Goal: Find specific page/section: Find specific page/section

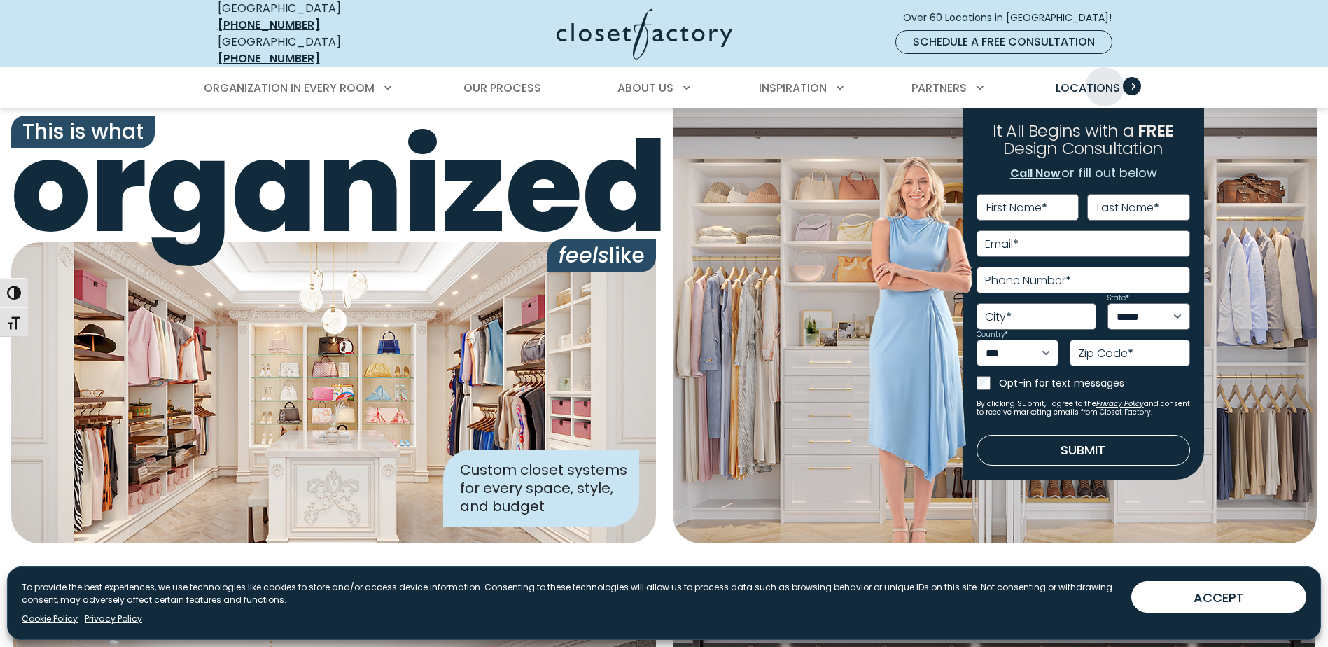
click at [1105, 80] on span "Locations" at bounding box center [1088, 88] width 64 height 16
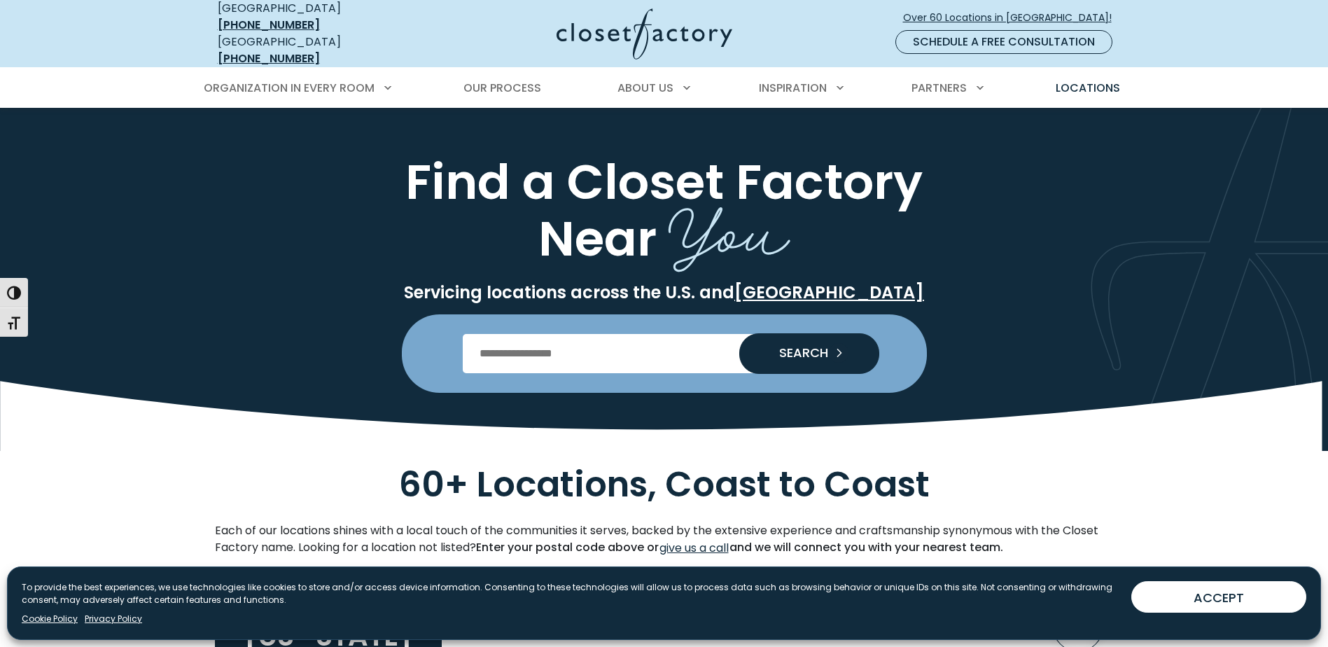
click at [657, 353] on input "Enter Postal Code" at bounding box center [664, 353] width 402 height 39
type input "*****"
click at [801, 346] on span "SEARCH" at bounding box center [798, 352] width 60 height 13
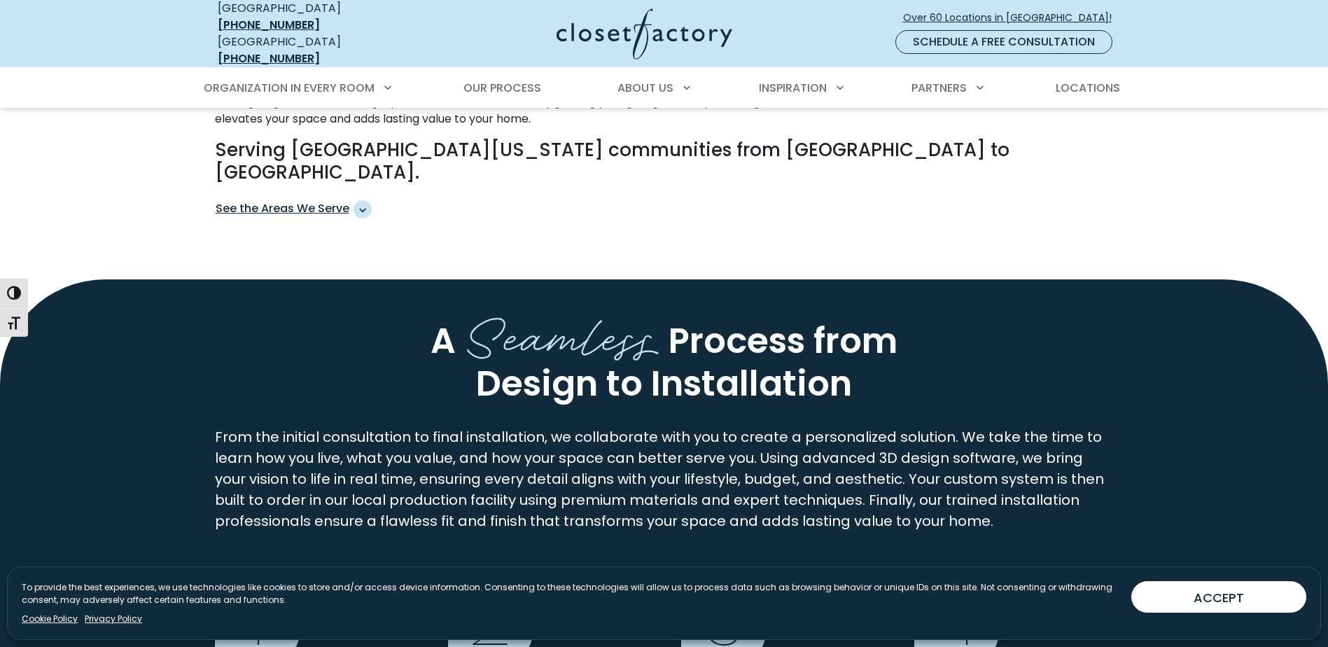
scroll to position [928, 0]
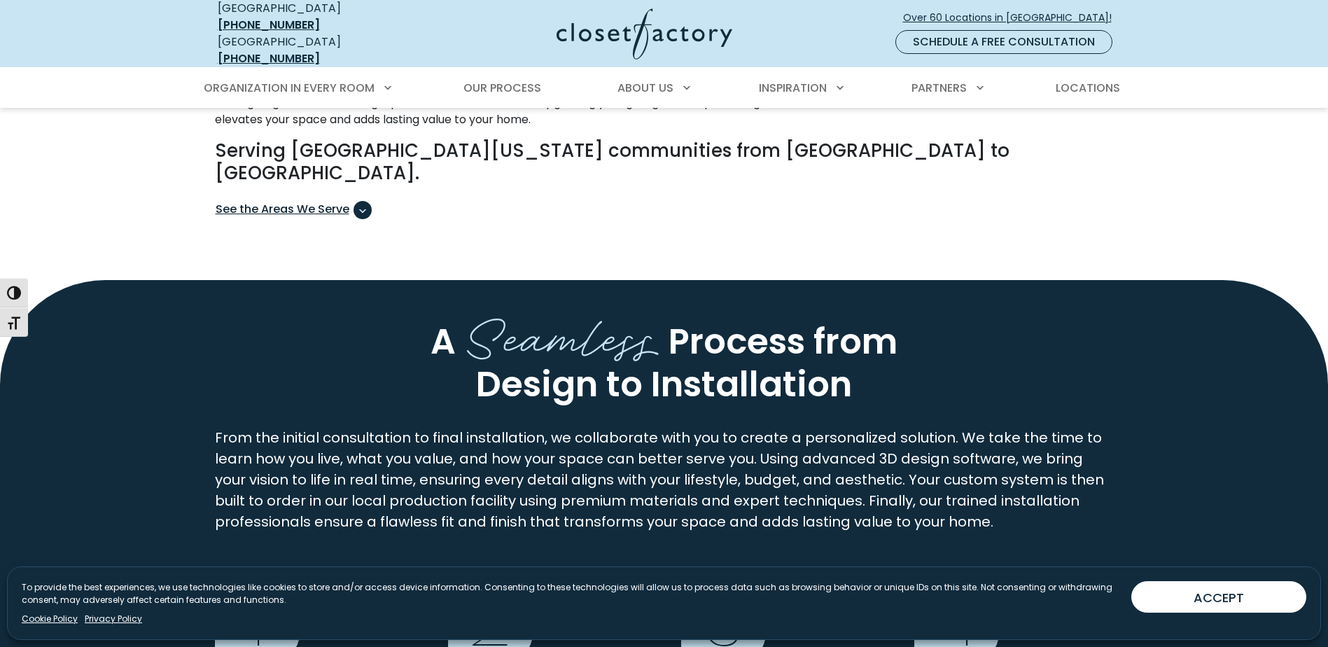
click at [363, 201] on span "See the Areas We Serve" at bounding box center [362, 210] width 18 height 18
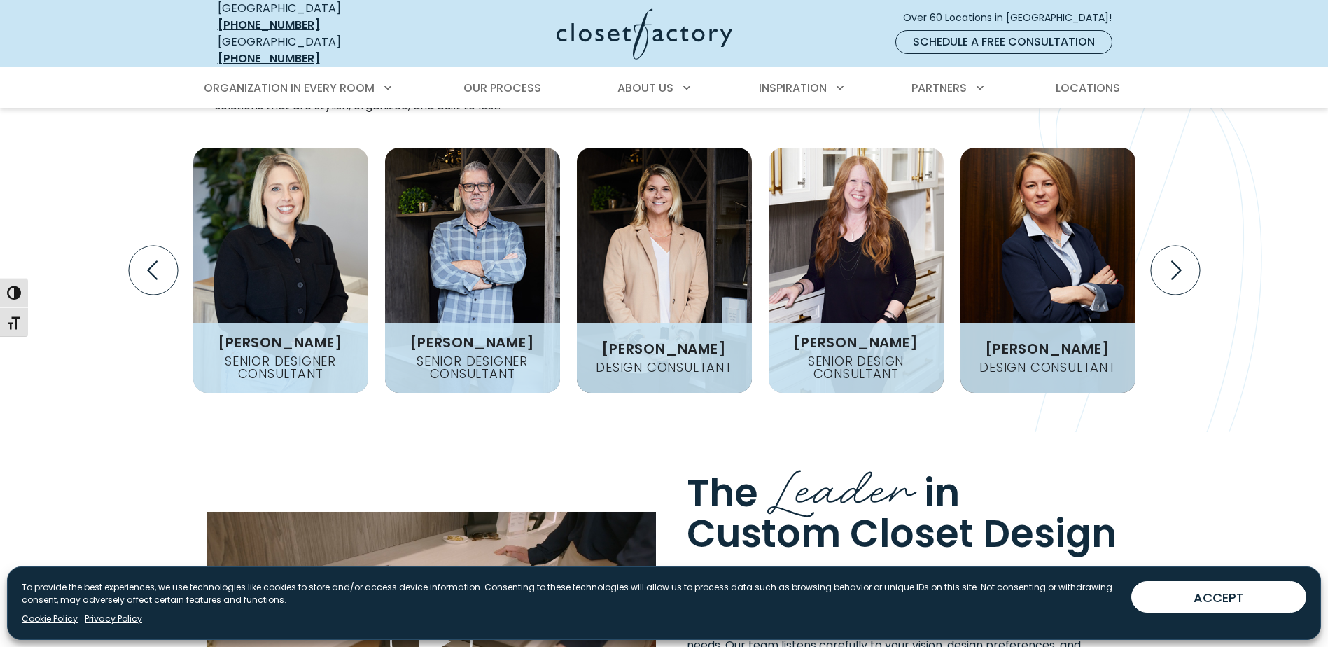
scroll to position [1954, 0]
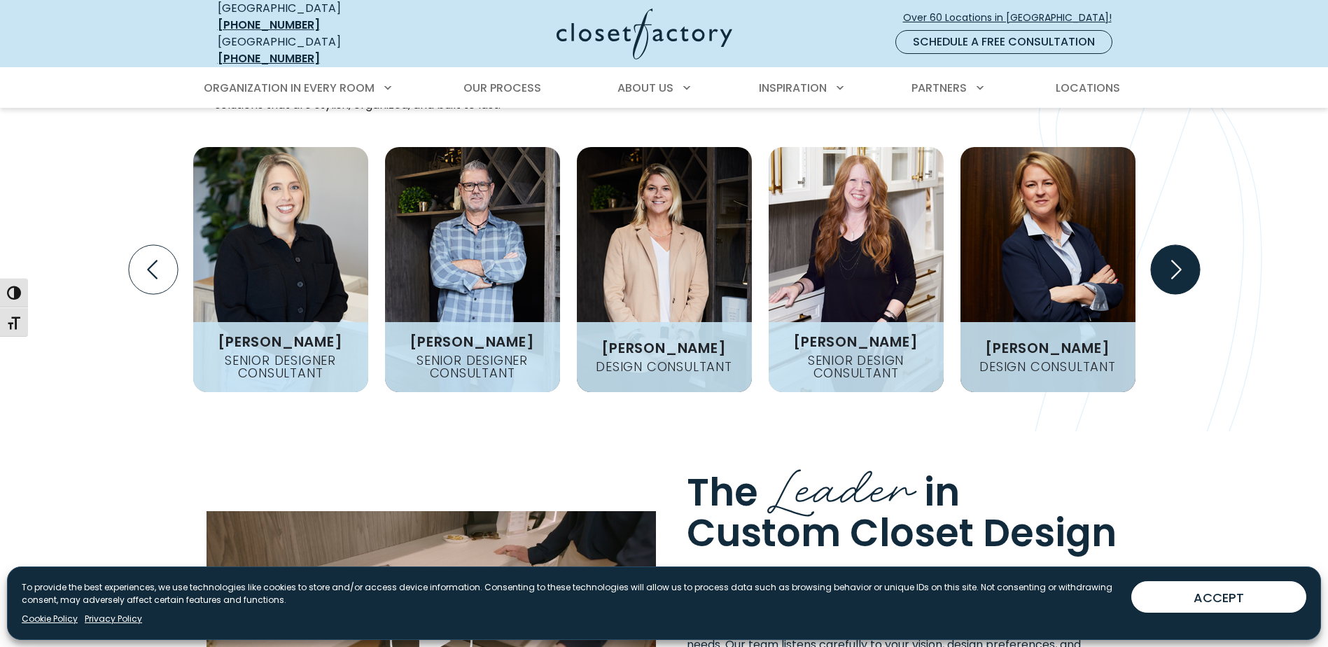
click at [1185, 245] on icon "Next slide" at bounding box center [1174, 269] width 49 height 49
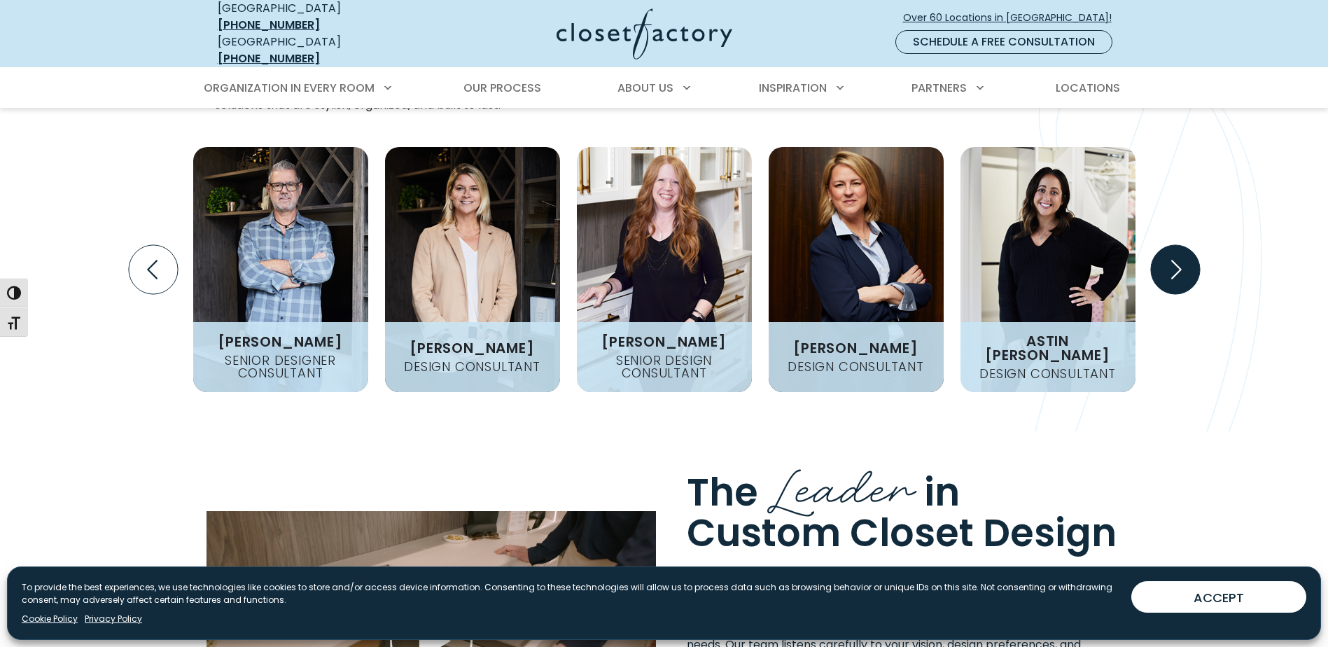
click at [1185, 245] on icon "Next slide" at bounding box center [1174, 269] width 49 height 49
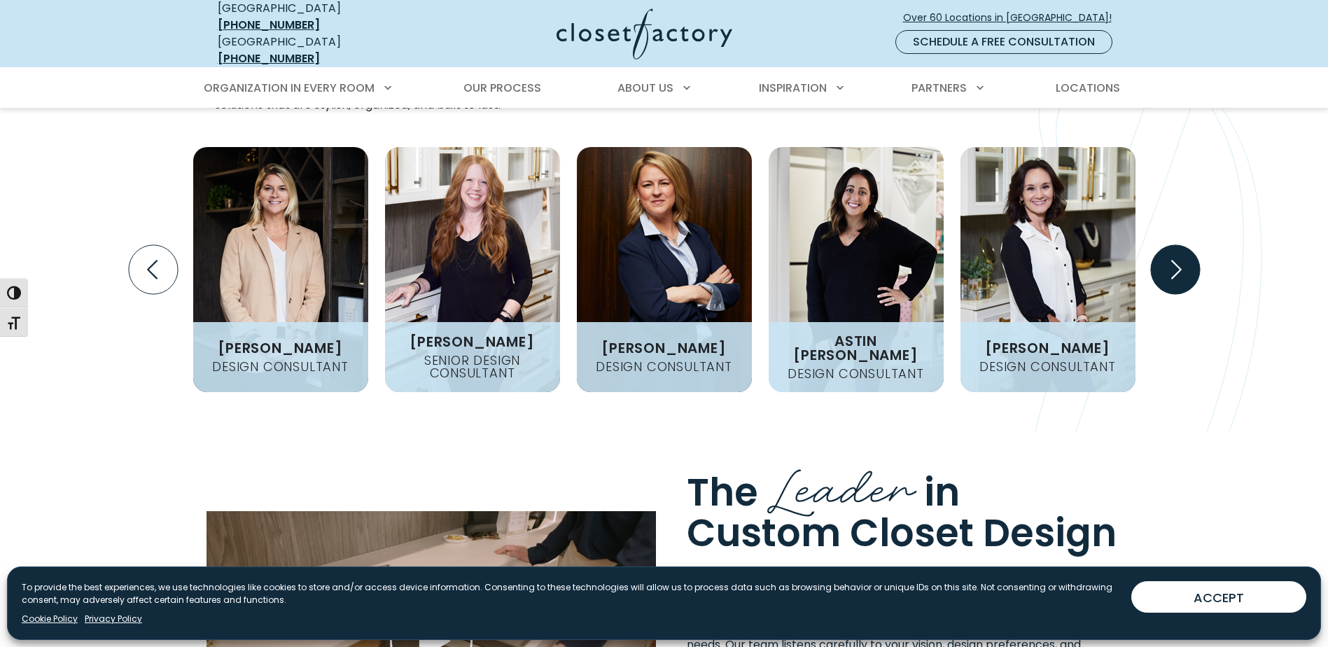
click at [1185, 245] on icon "Next slide" at bounding box center [1174, 269] width 49 height 49
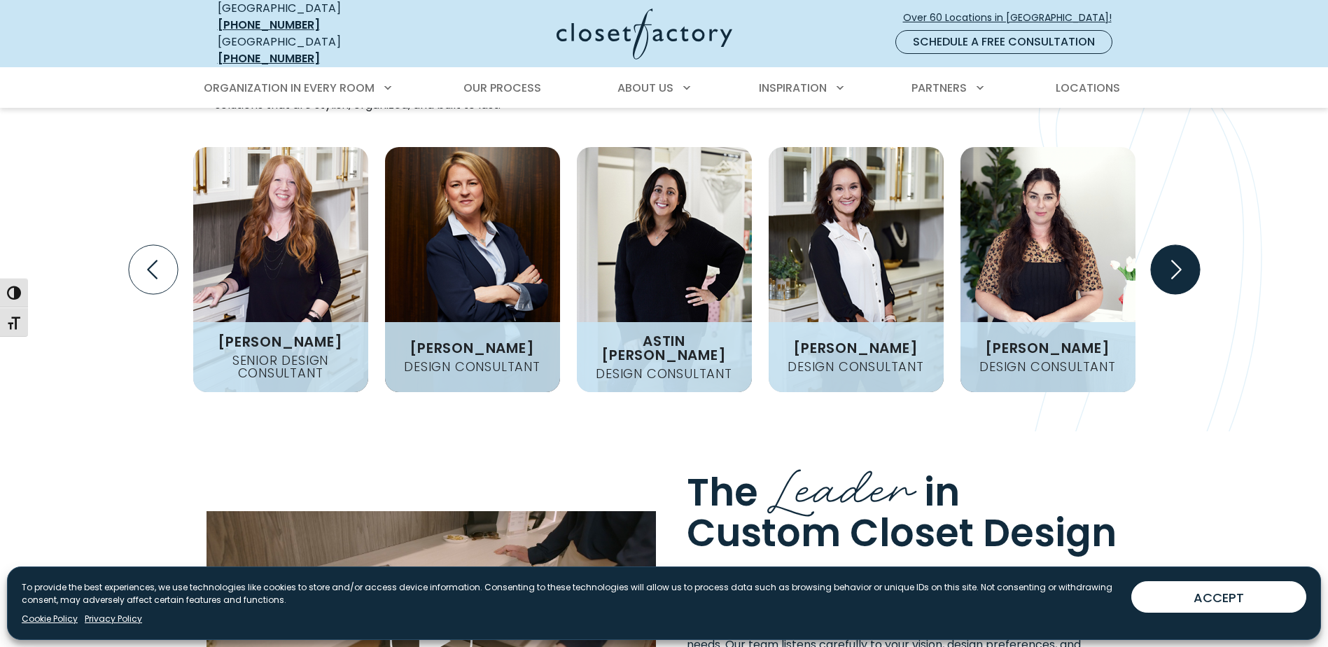
click at [1184, 245] on icon "Next slide" at bounding box center [1174, 269] width 49 height 49
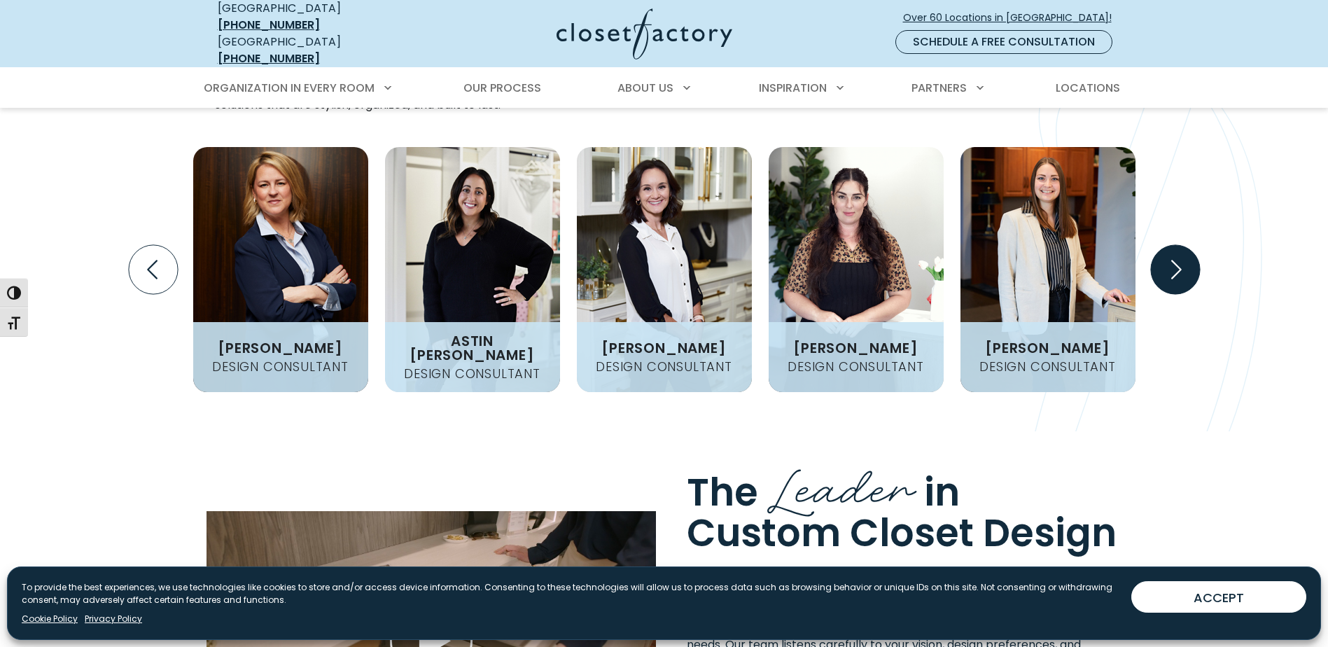
click at [1184, 245] on icon "Next slide" at bounding box center [1174, 269] width 49 height 49
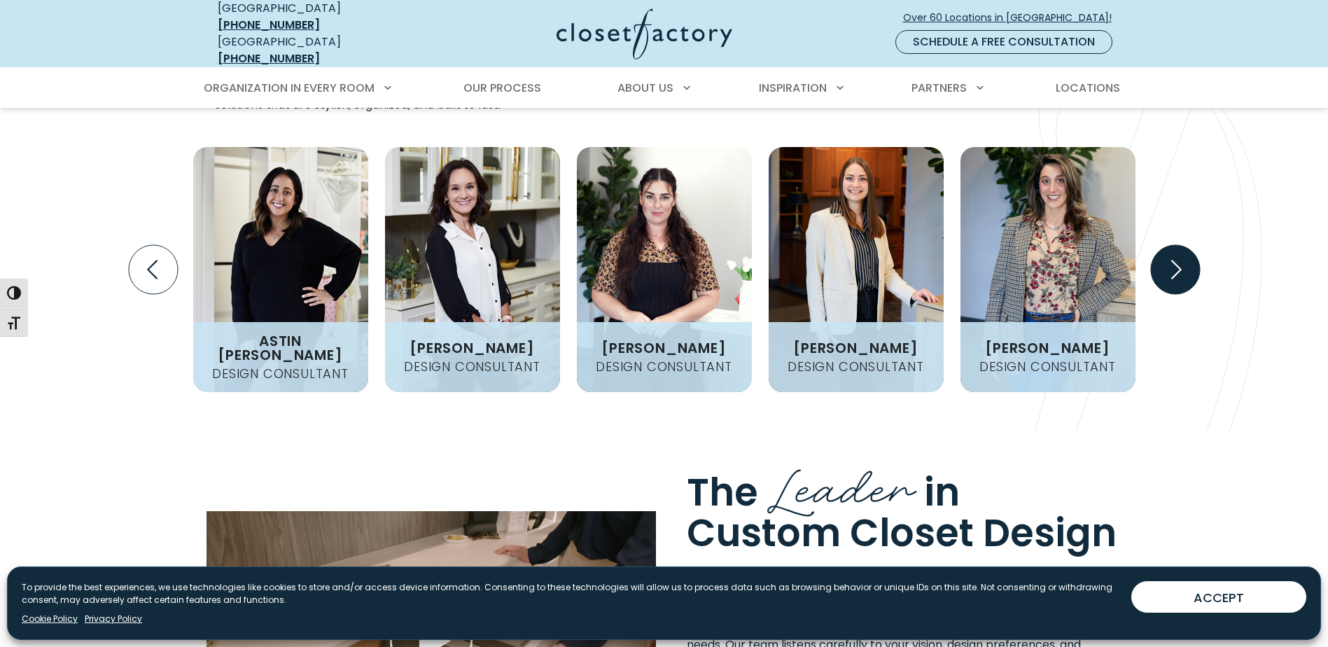
click at [1184, 245] on icon "Next slide" at bounding box center [1174, 269] width 49 height 49
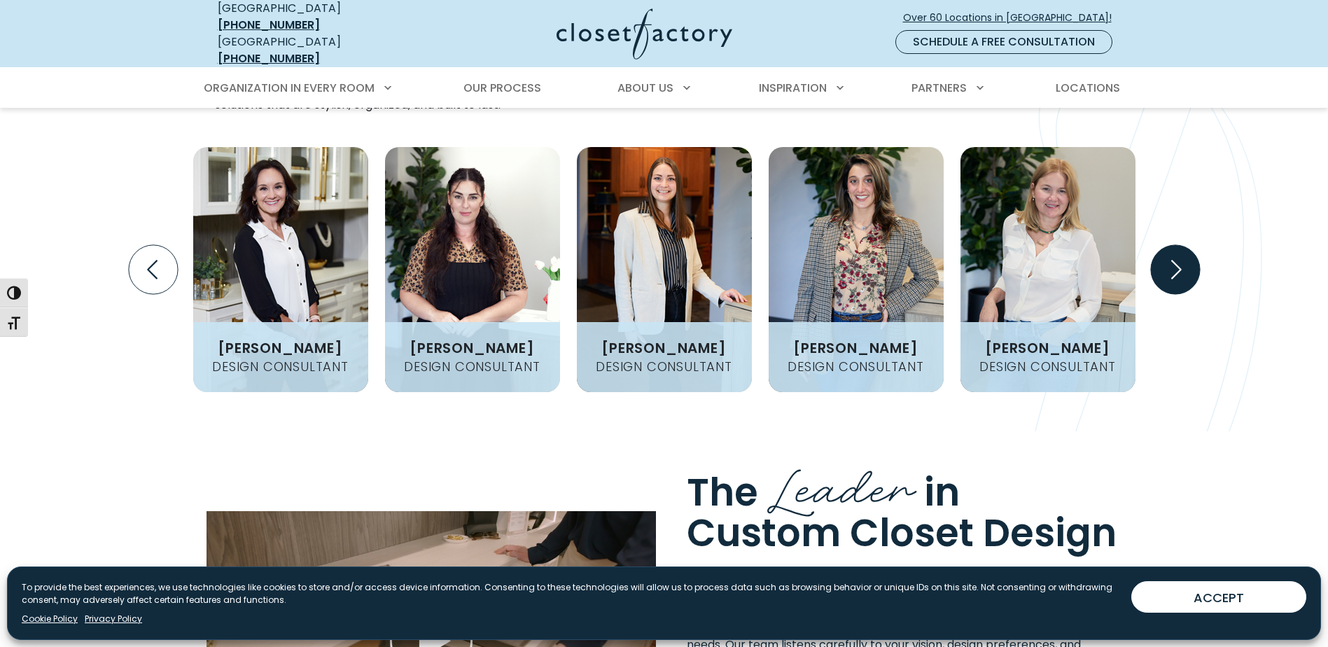
click at [1184, 245] on icon "Next slide" at bounding box center [1174, 269] width 49 height 49
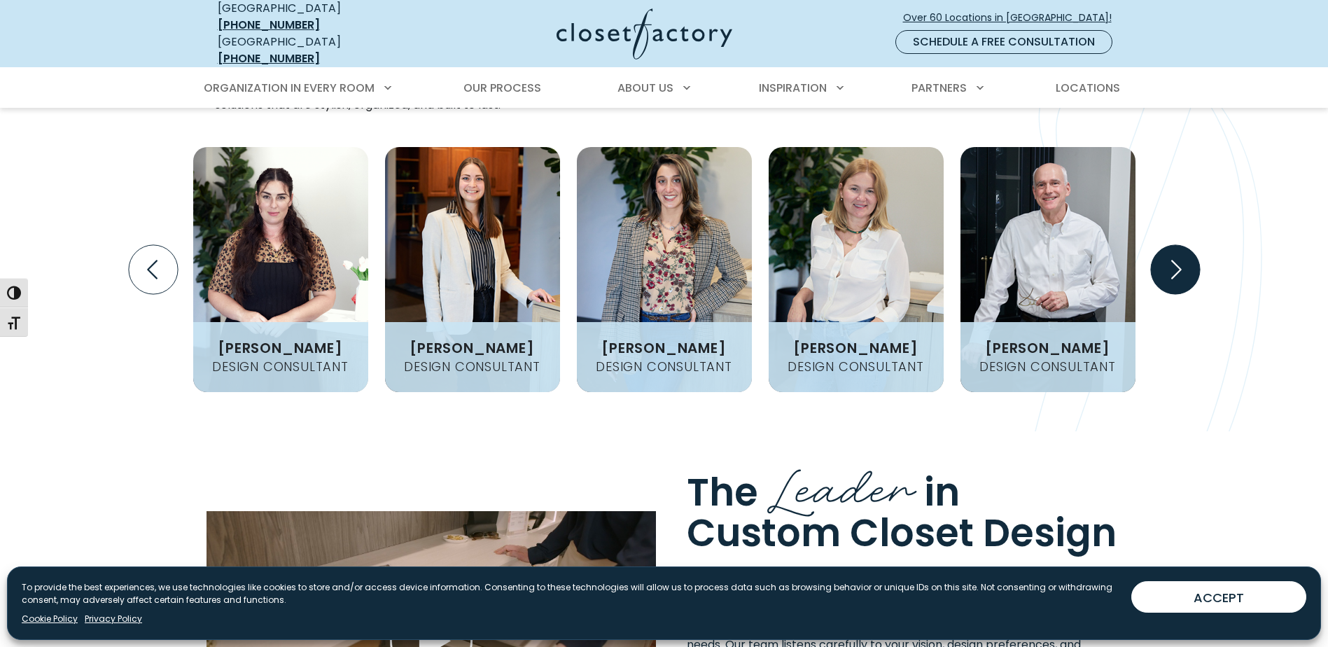
click at [1184, 245] on icon "Next slide" at bounding box center [1174, 269] width 49 height 49
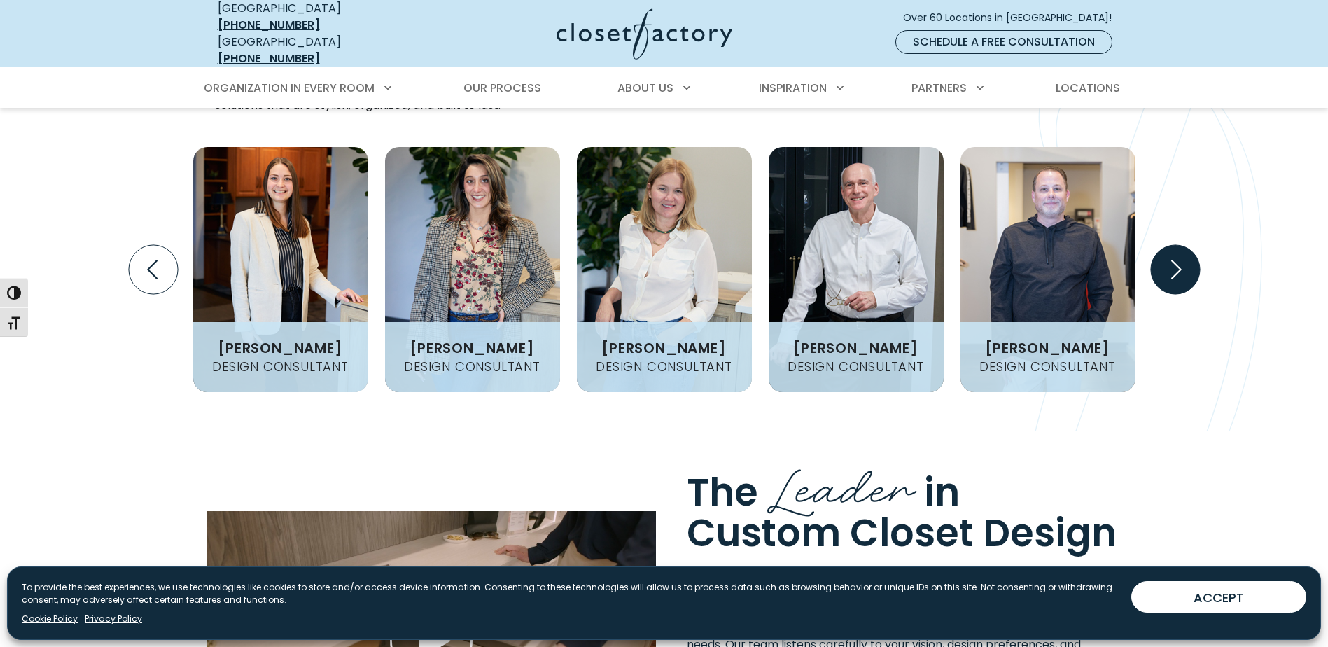
click at [1184, 245] on icon "Next slide" at bounding box center [1174, 269] width 49 height 49
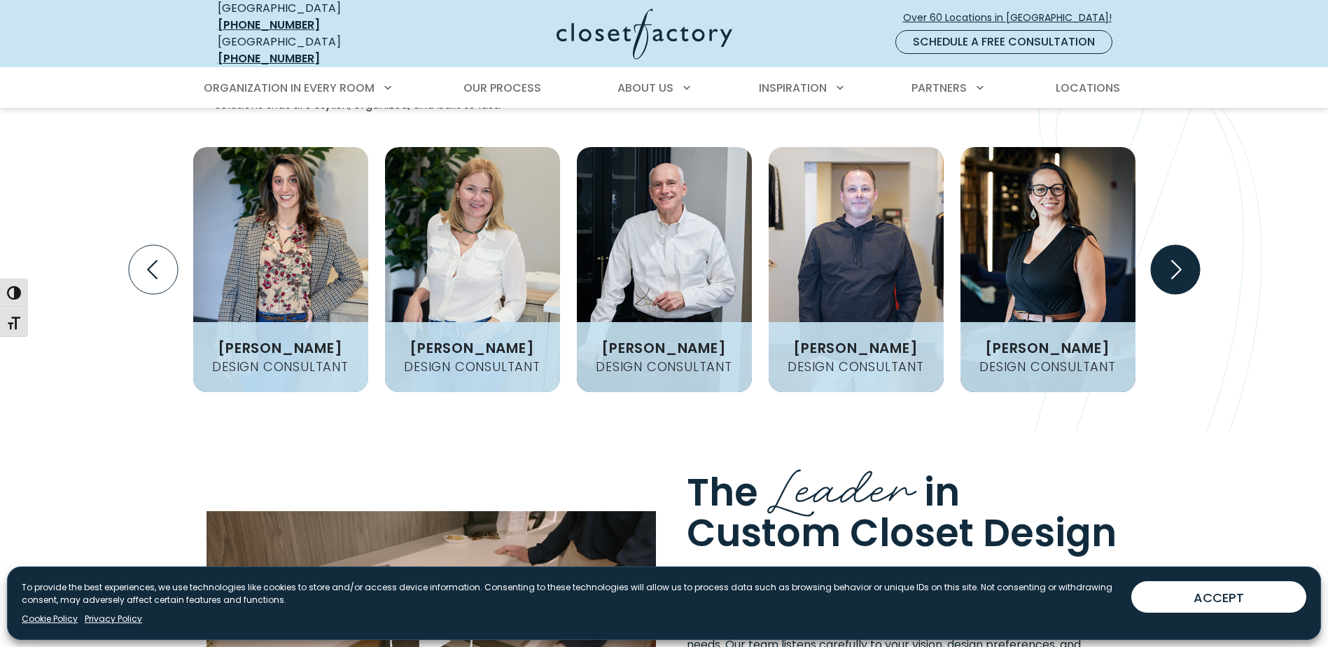
click at [1184, 245] on icon "Next slide" at bounding box center [1174, 269] width 49 height 49
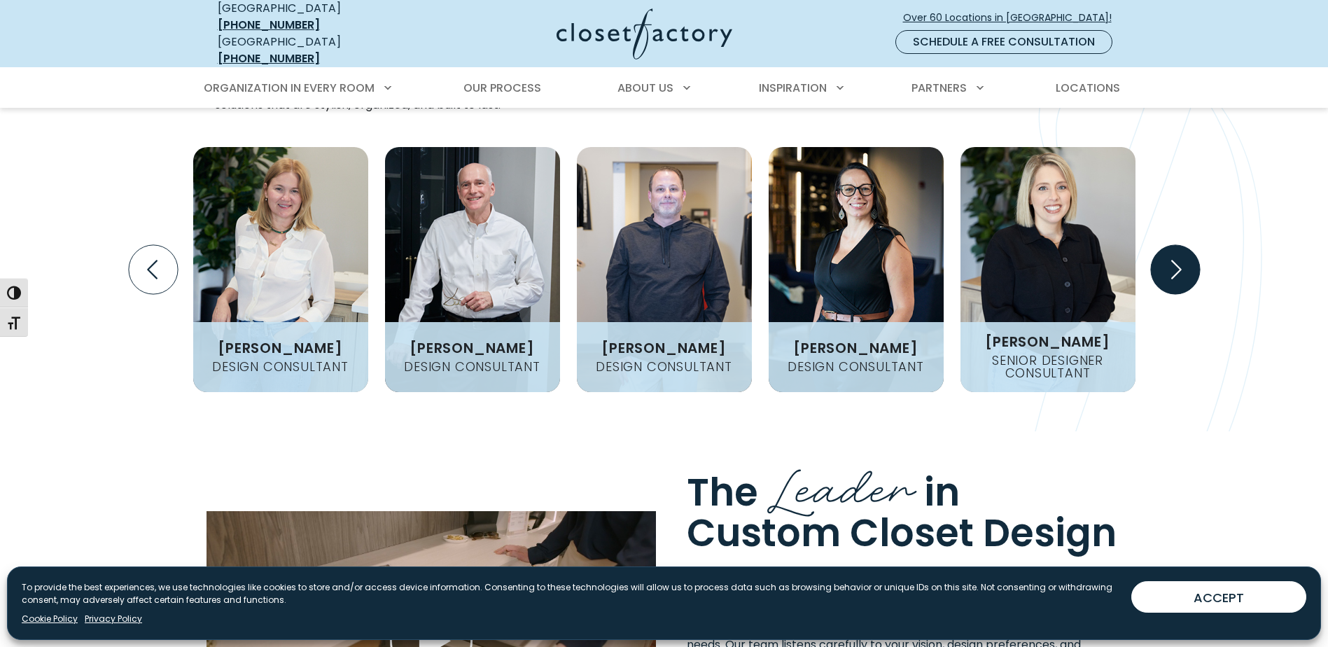
click at [1184, 245] on icon "Next slide" at bounding box center [1174, 269] width 49 height 49
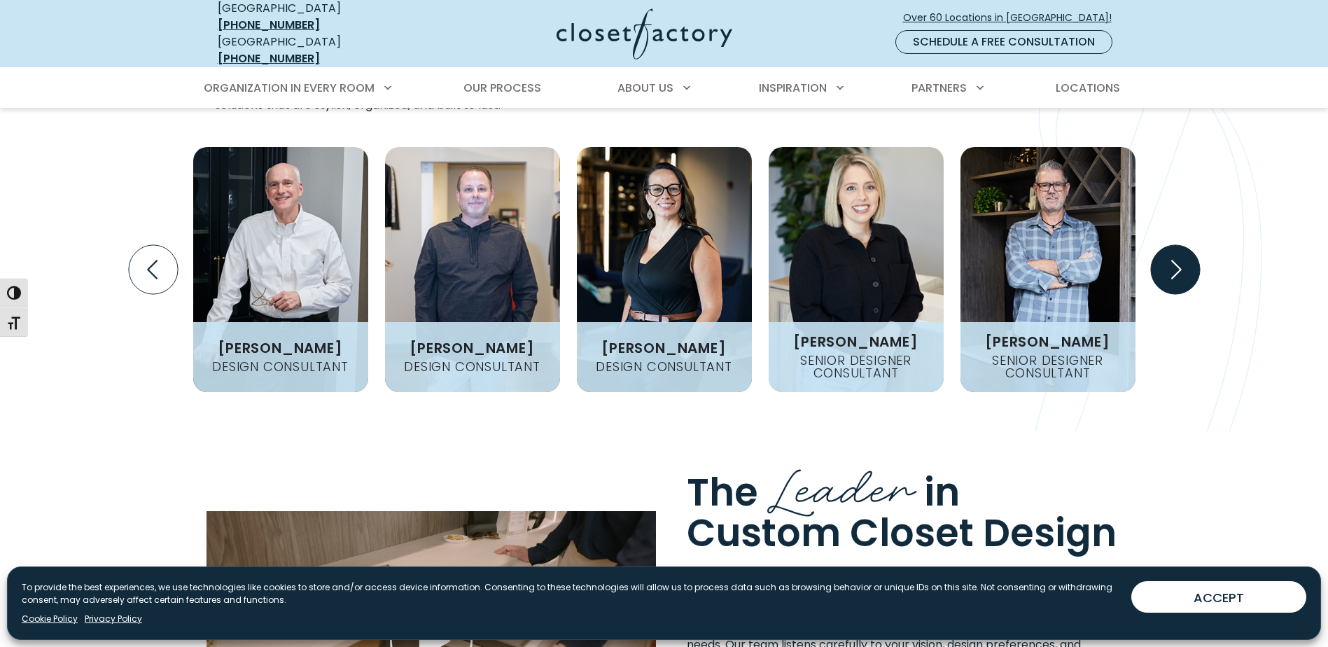
click at [1184, 245] on icon "Next slide" at bounding box center [1174, 269] width 49 height 49
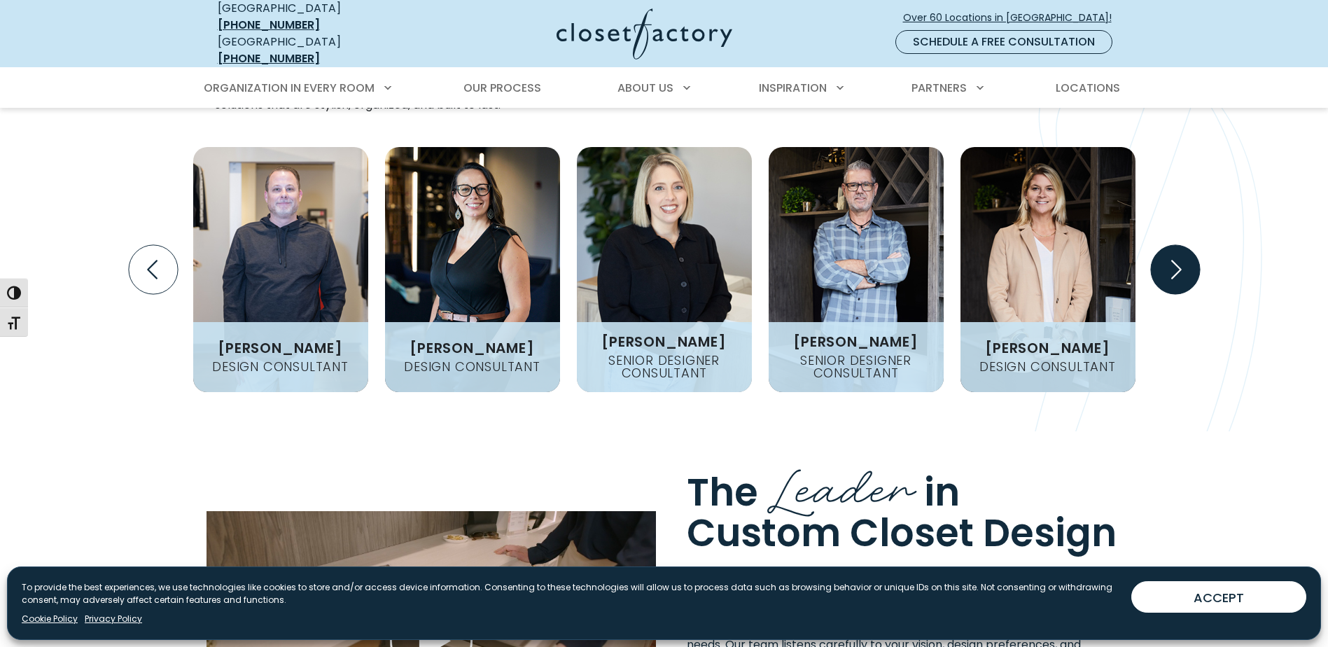
click at [1184, 245] on icon "Next slide" at bounding box center [1174, 269] width 49 height 49
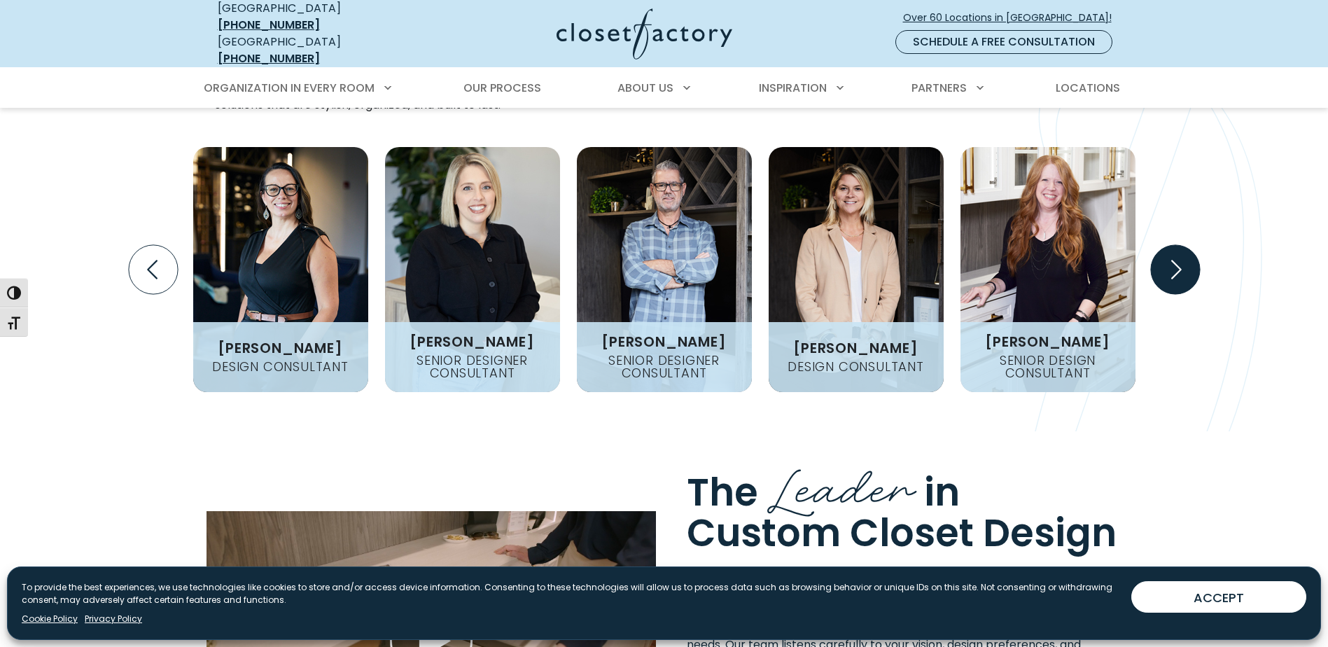
click at [1184, 245] on icon "Next slide" at bounding box center [1174, 269] width 49 height 49
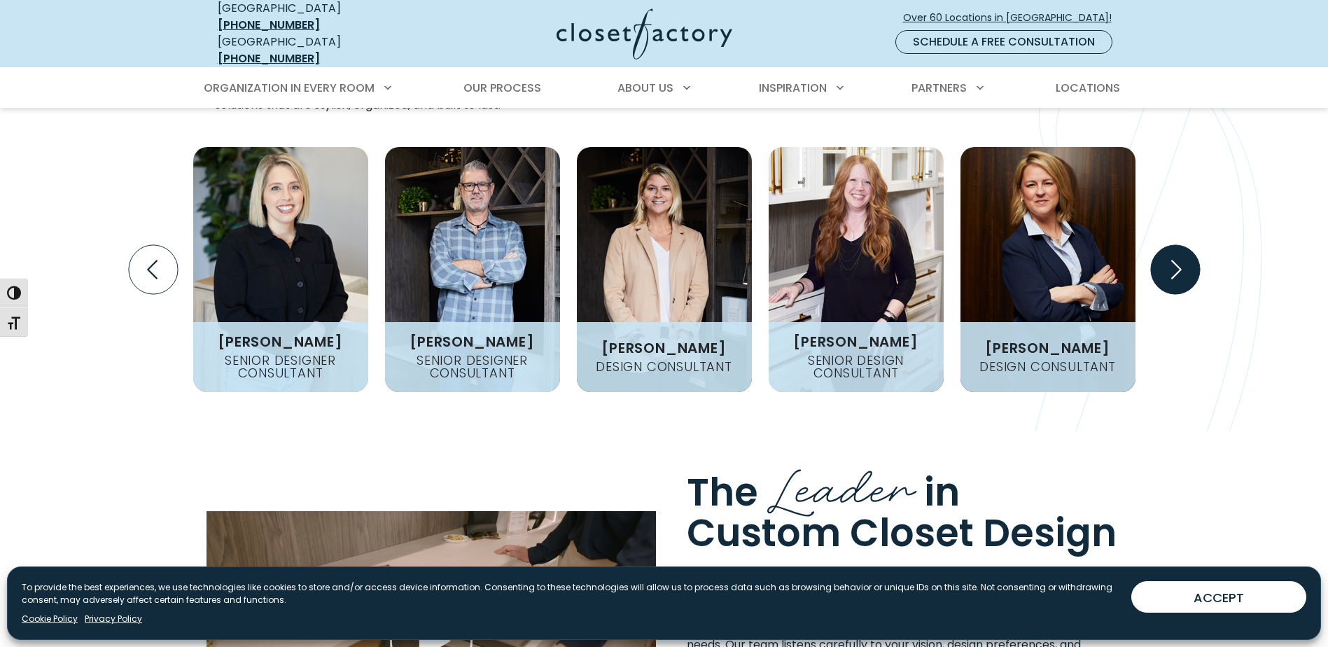
click at [1184, 245] on icon "Next slide" at bounding box center [1174, 269] width 49 height 49
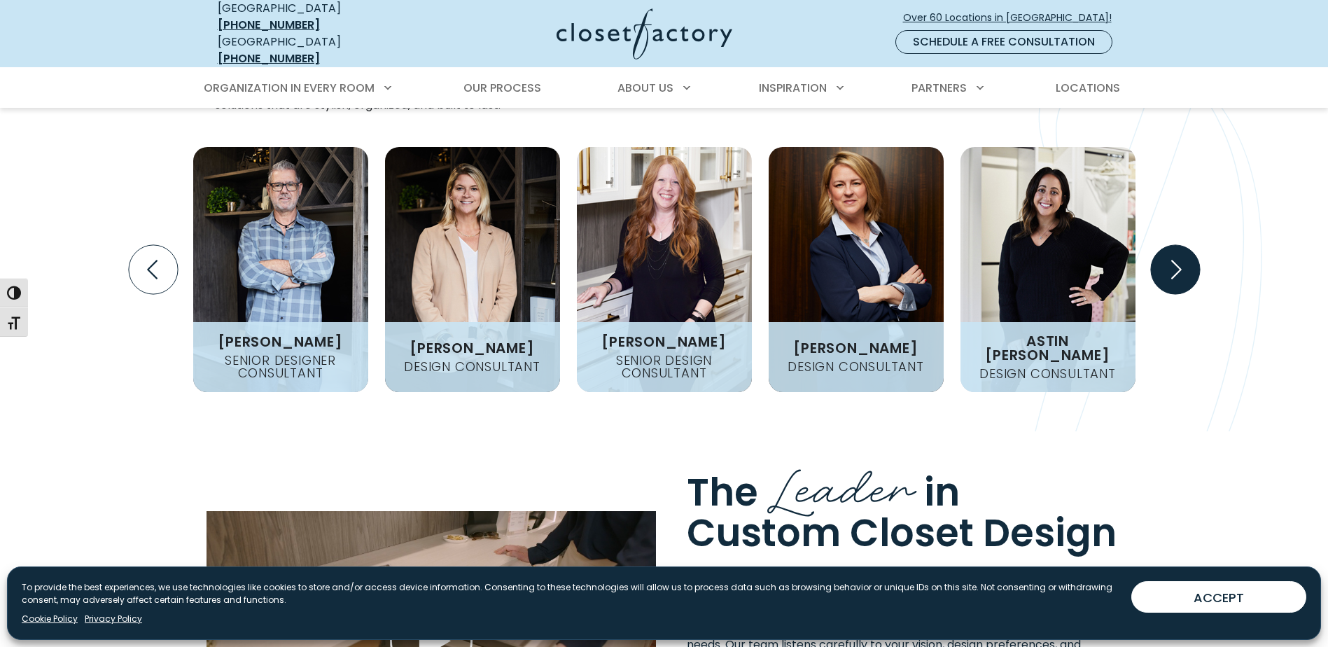
click at [1184, 245] on icon "Next slide" at bounding box center [1174, 269] width 49 height 49
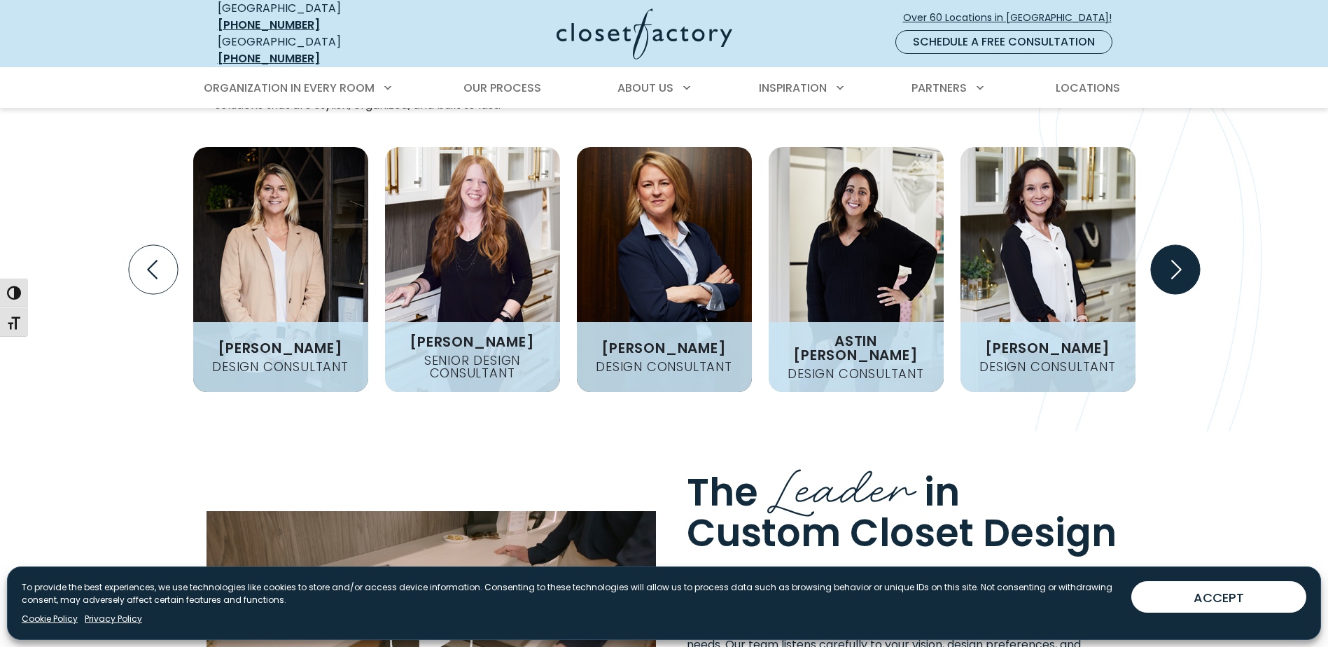
click at [1184, 245] on icon "Next slide" at bounding box center [1174, 269] width 49 height 49
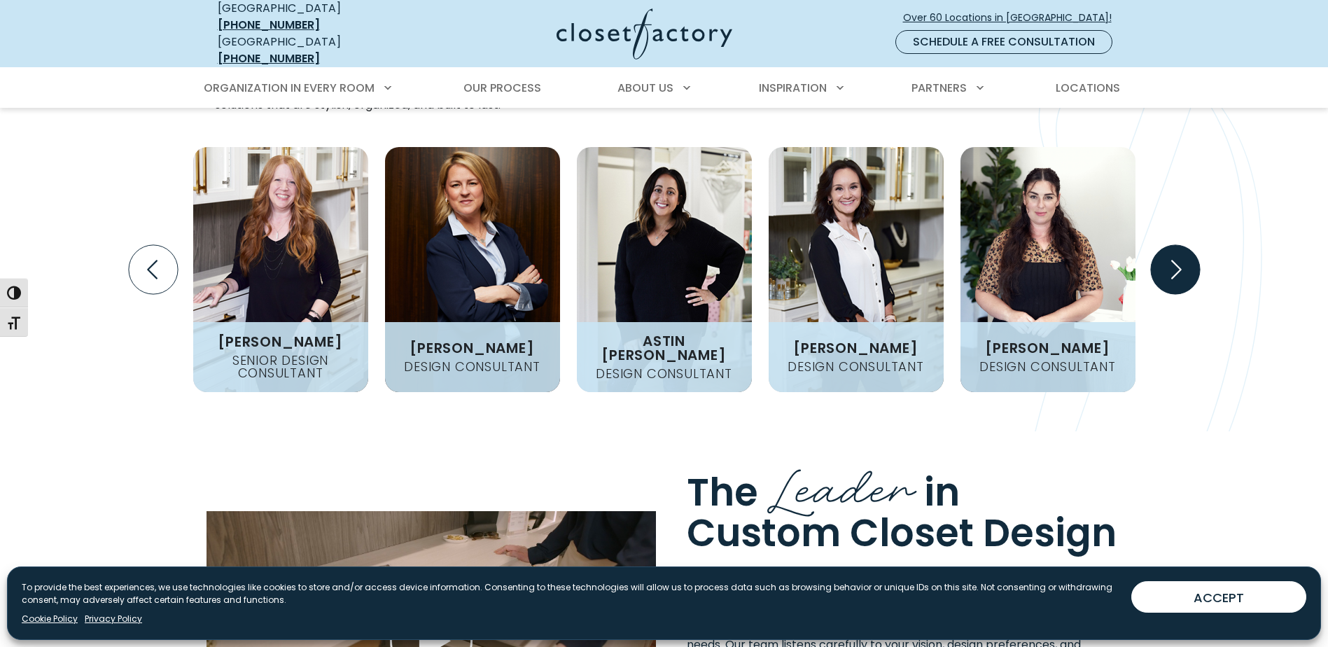
click at [1184, 245] on icon "Next slide" at bounding box center [1174, 269] width 49 height 49
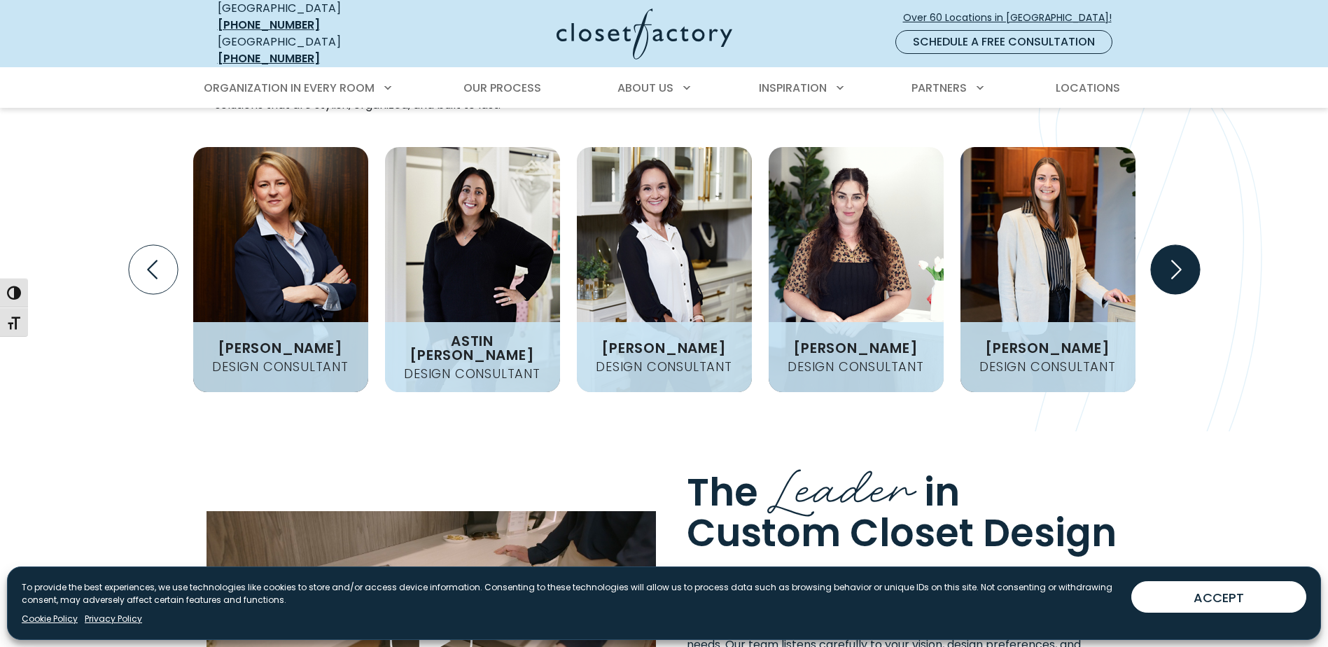
click at [1184, 245] on icon "Next slide" at bounding box center [1174, 269] width 49 height 49
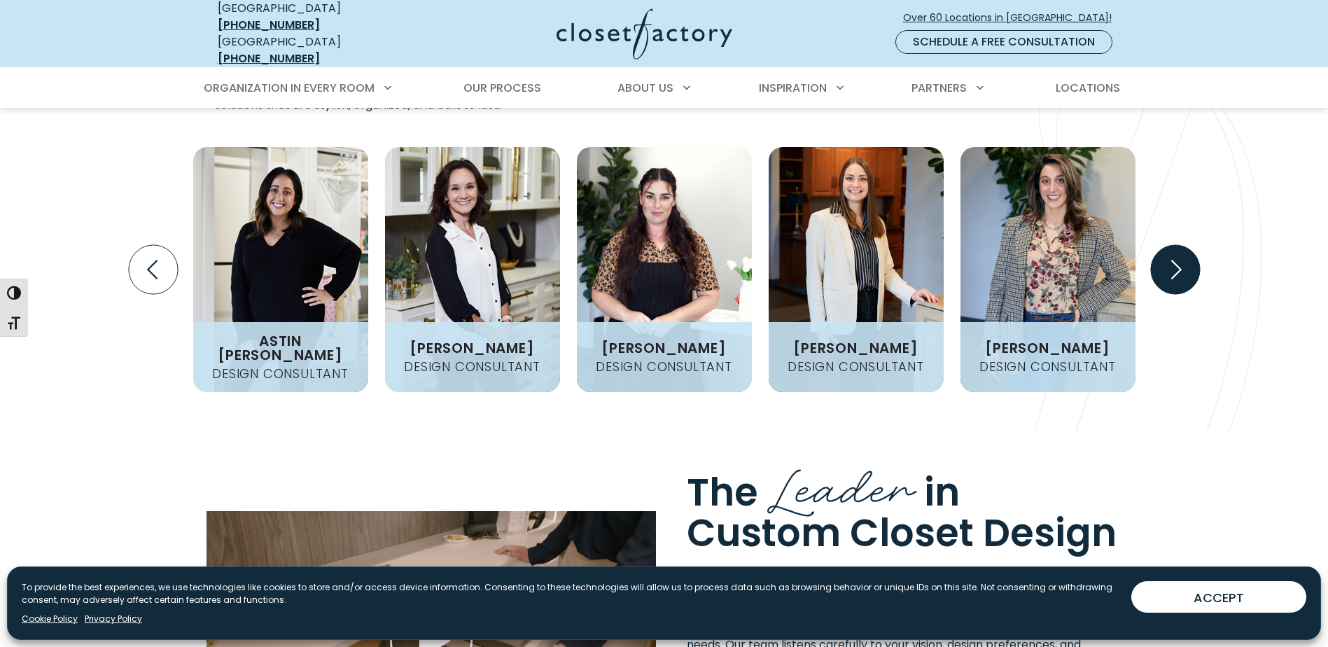
click at [1184, 245] on icon "Next slide" at bounding box center [1174, 269] width 49 height 49
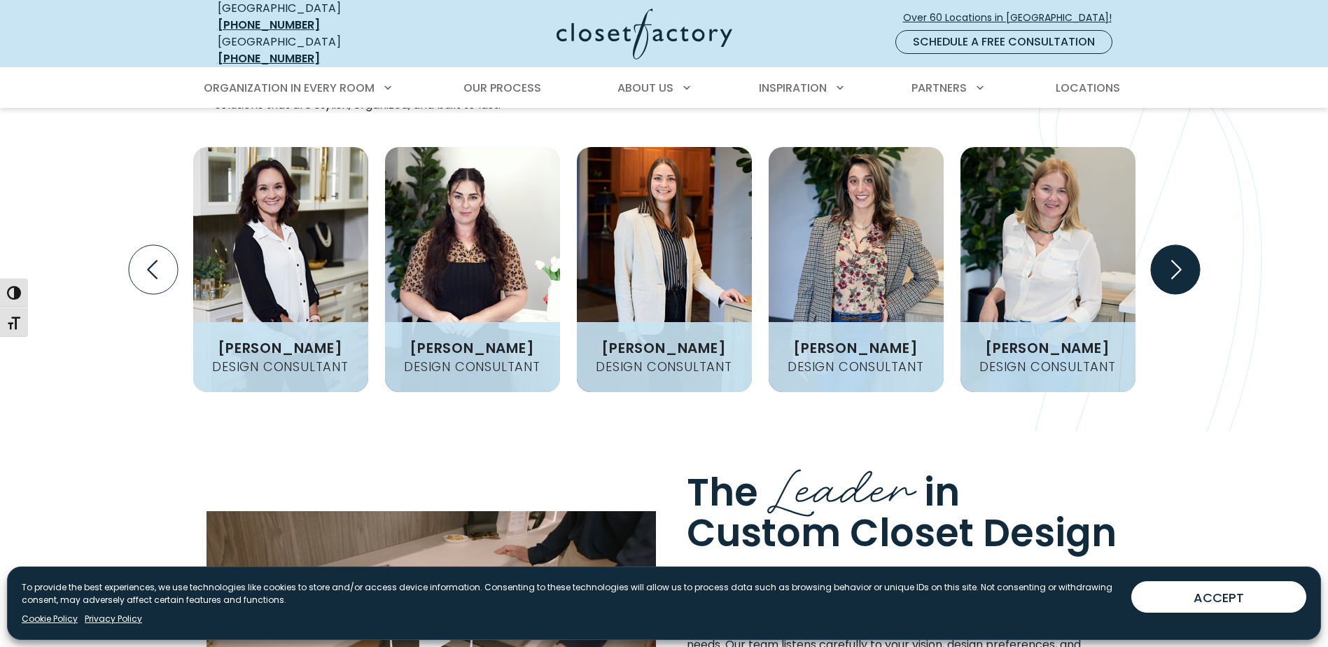
click at [1184, 245] on icon "Next slide" at bounding box center [1174, 269] width 49 height 49
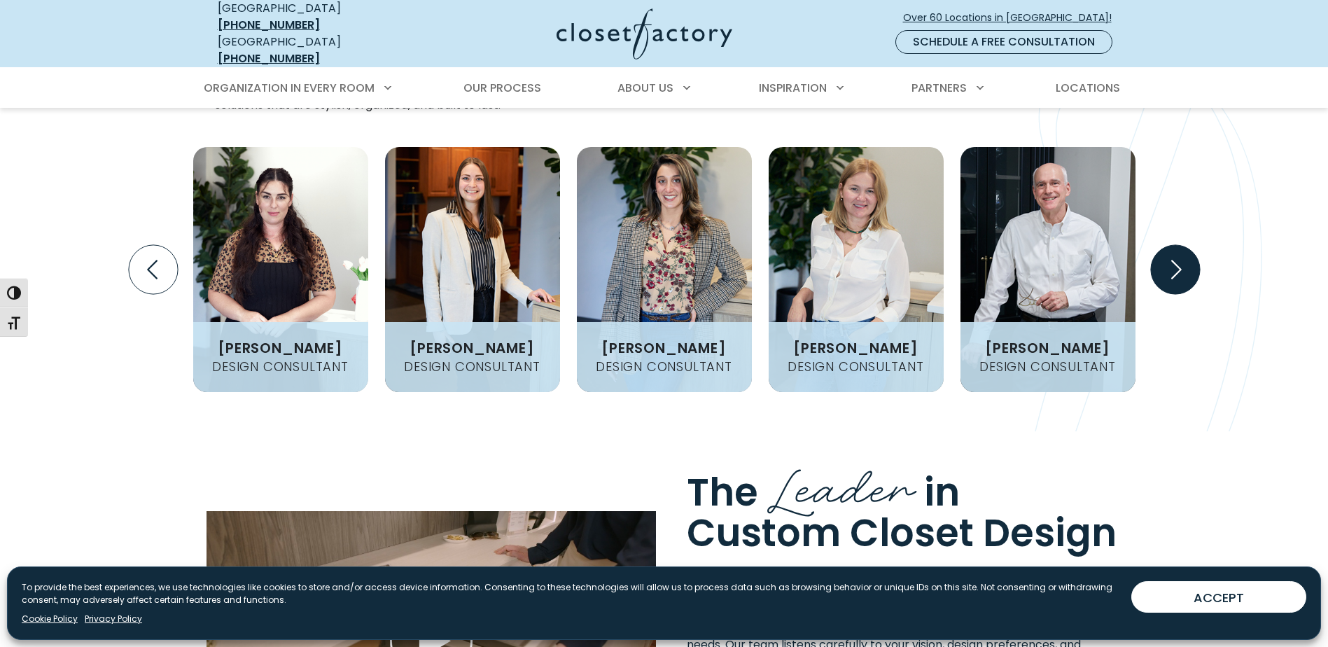
click at [1184, 245] on icon "Next slide" at bounding box center [1174, 269] width 49 height 49
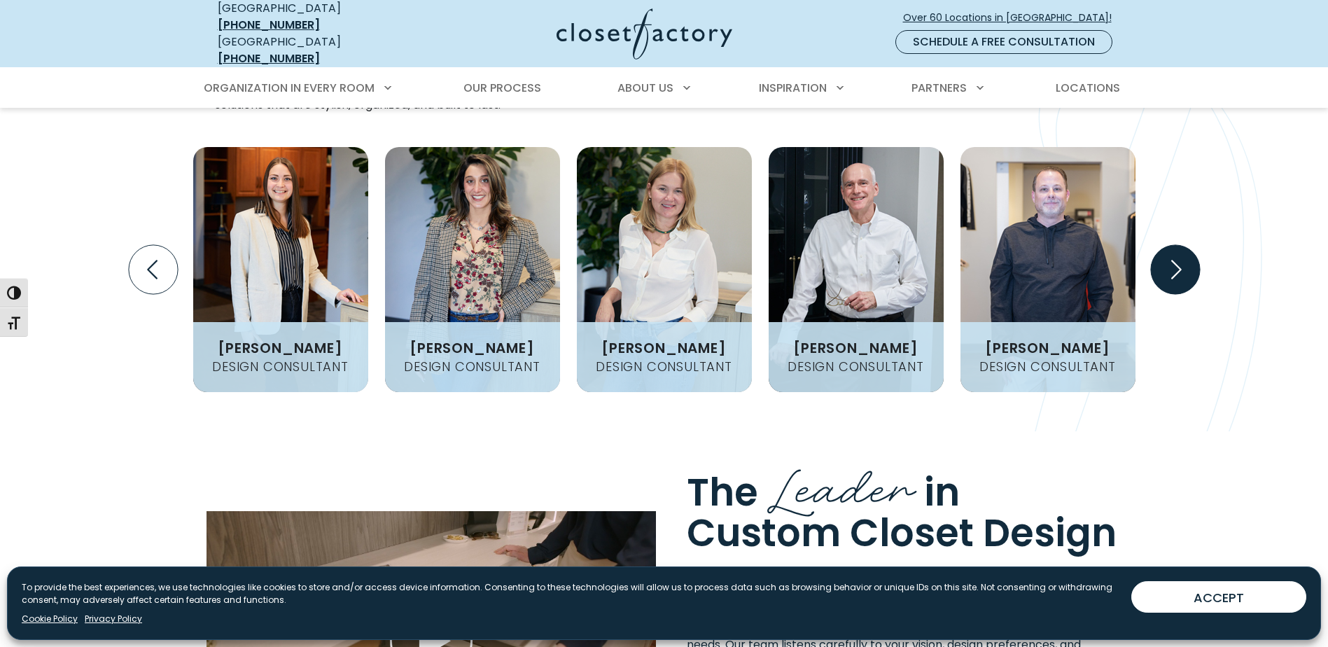
click at [1184, 245] on icon "Next slide" at bounding box center [1174, 269] width 49 height 49
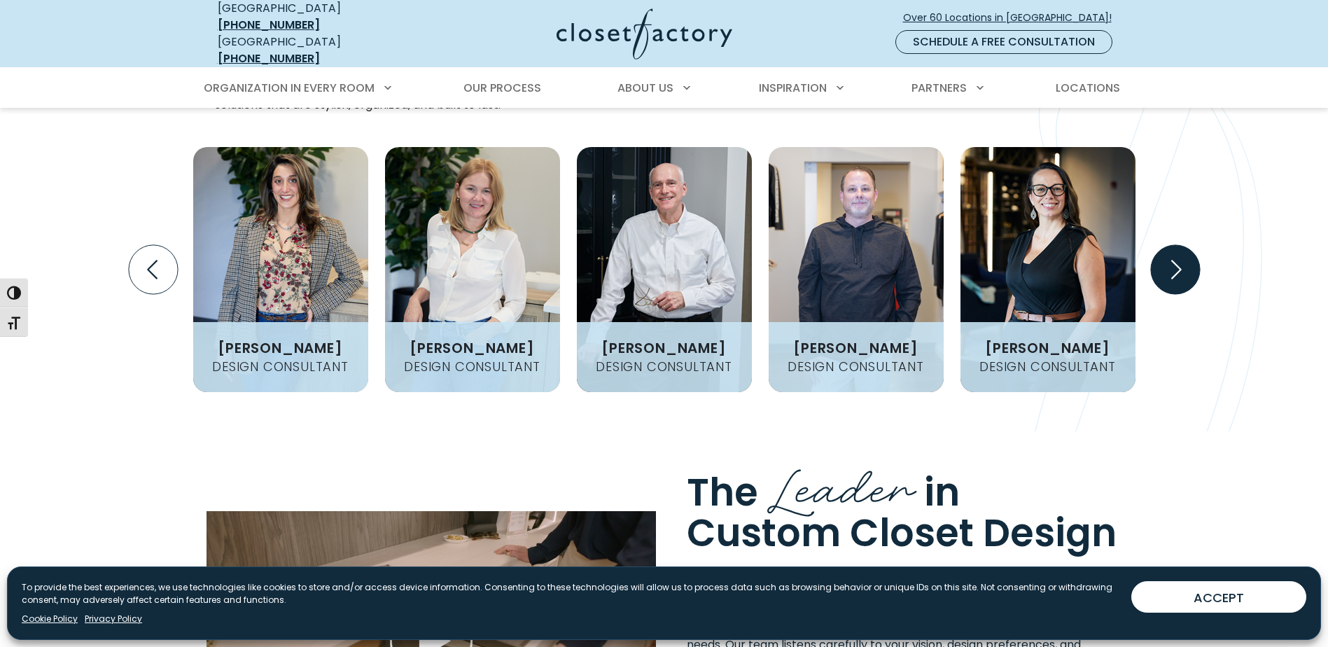
click at [1184, 245] on icon "Next slide" at bounding box center [1174, 269] width 49 height 49
click at [1175, 245] on icon "Next slide" at bounding box center [1174, 269] width 49 height 49
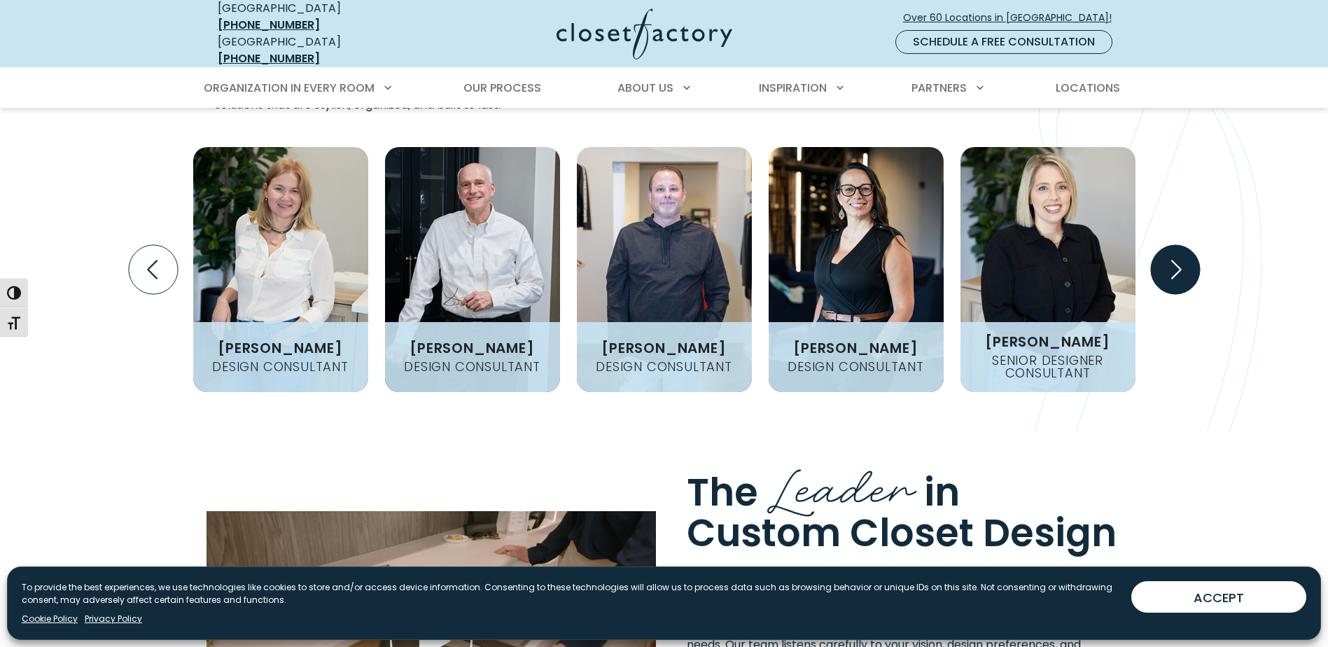
click at [1175, 245] on icon "Next slide" at bounding box center [1174, 269] width 49 height 49
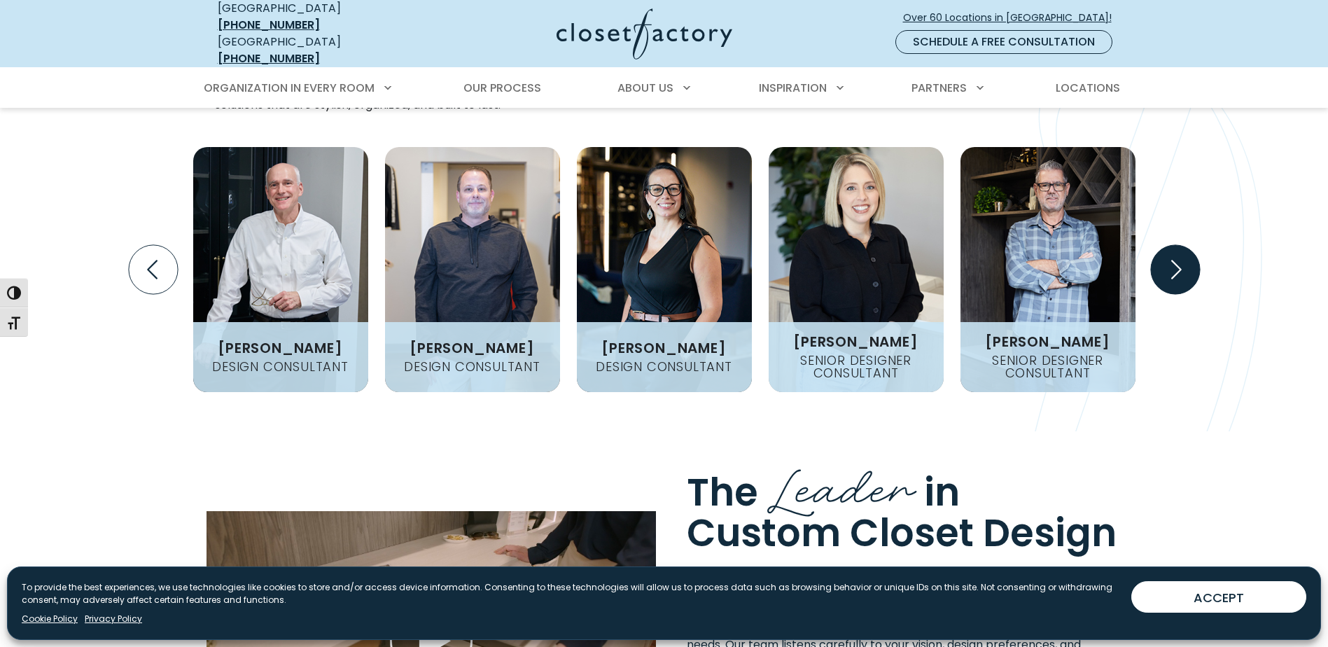
click at [1175, 245] on icon "Next slide" at bounding box center [1174, 269] width 49 height 49
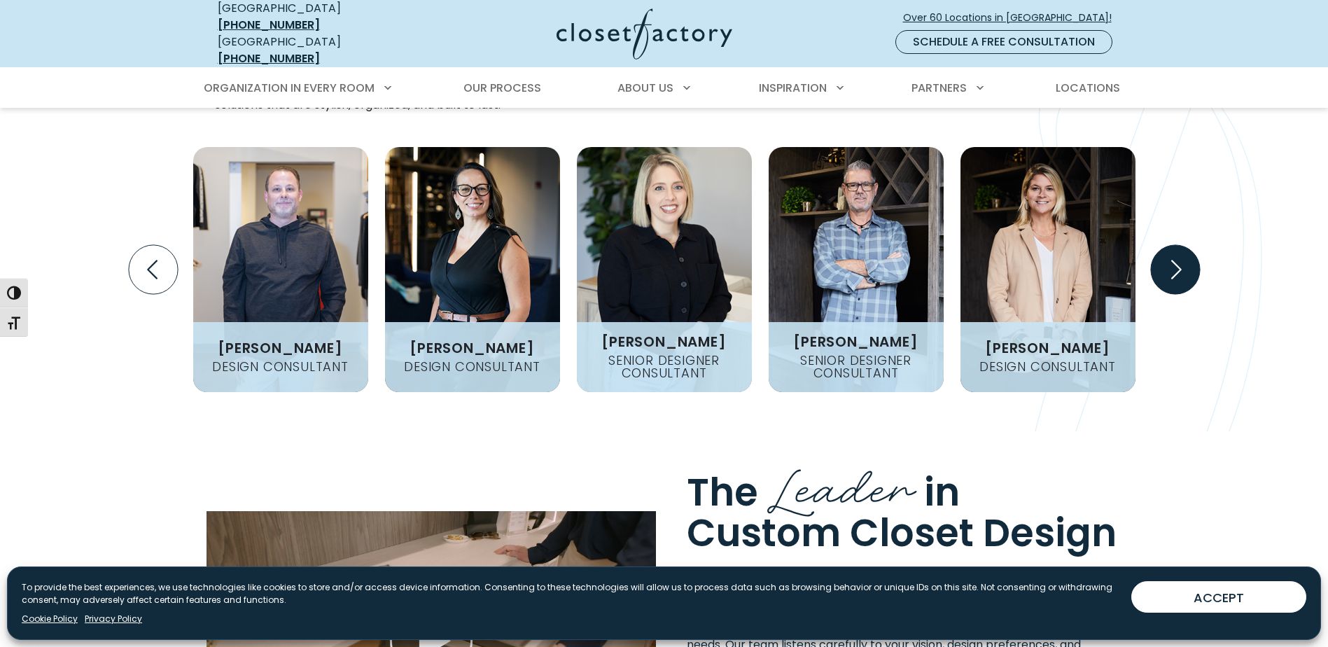
click at [1175, 245] on icon "Next slide" at bounding box center [1174, 269] width 49 height 49
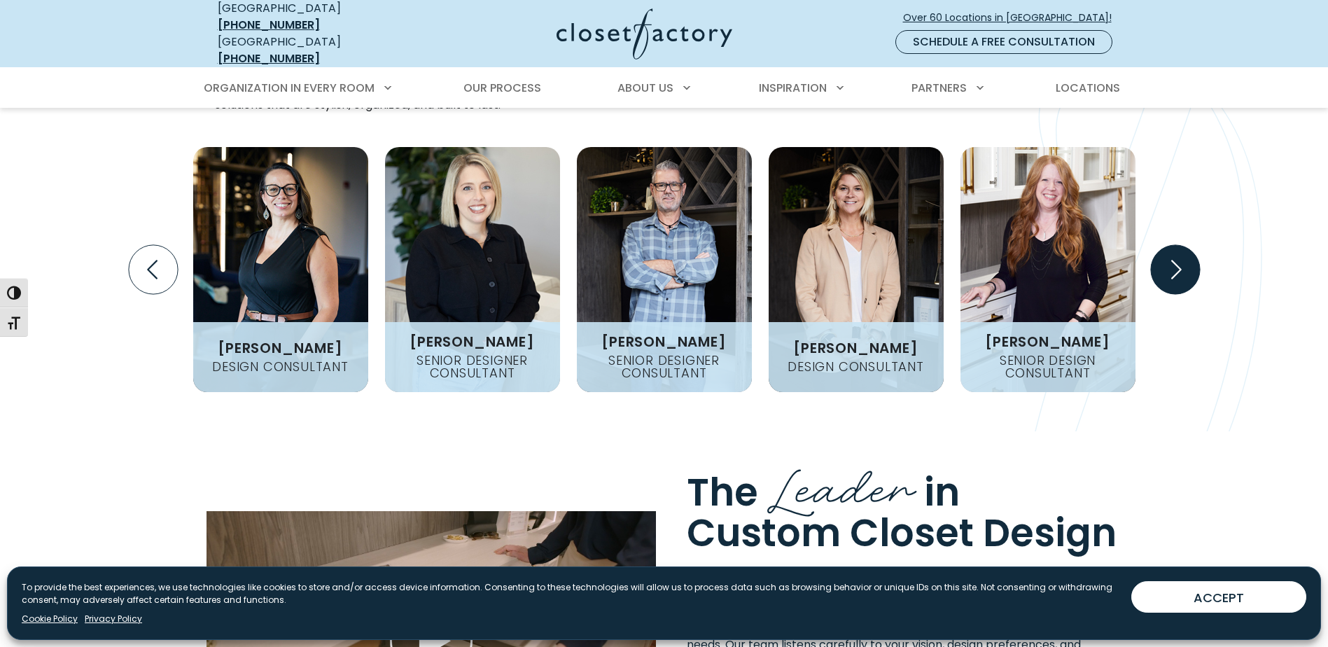
click at [1175, 245] on icon "Next slide" at bounding box center [1174, 269] width 49 height 49
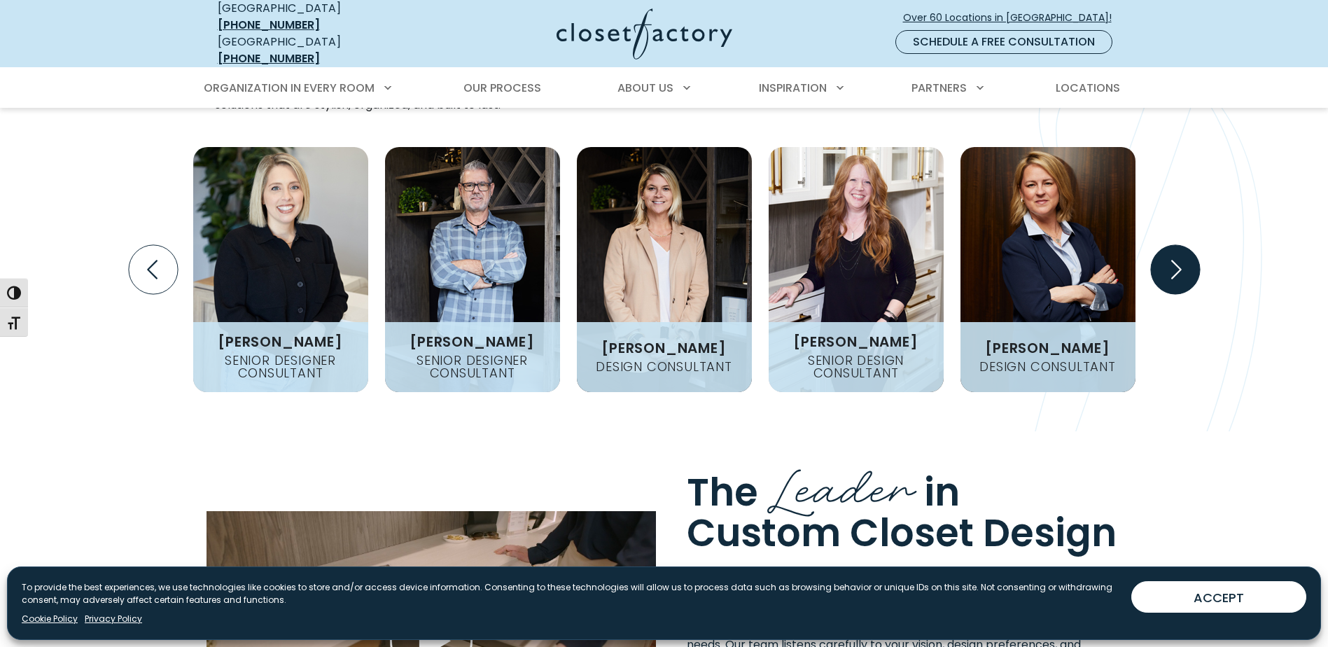
click at [1175, 245] on icon "Next slide" at bounding box center [1174, 269] width 49 height 49
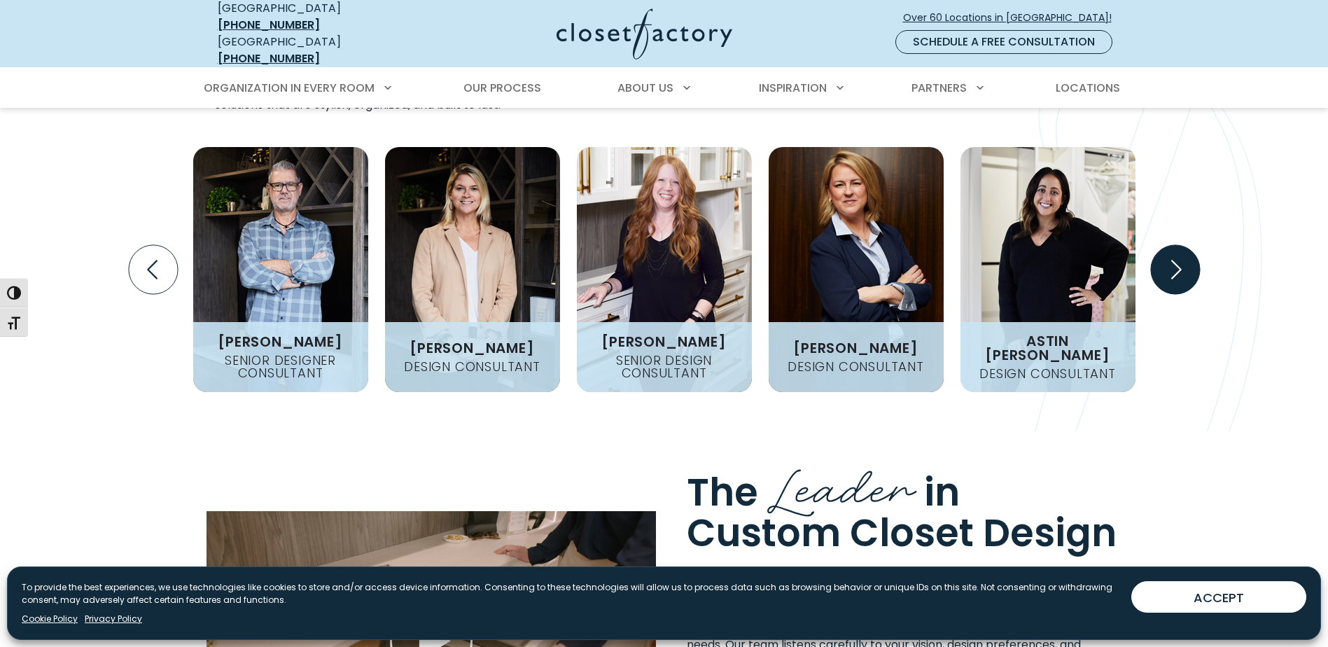
click at [1175, 245] on icon "Next slide" at bounding box center [1174, 269] width 49 height 49
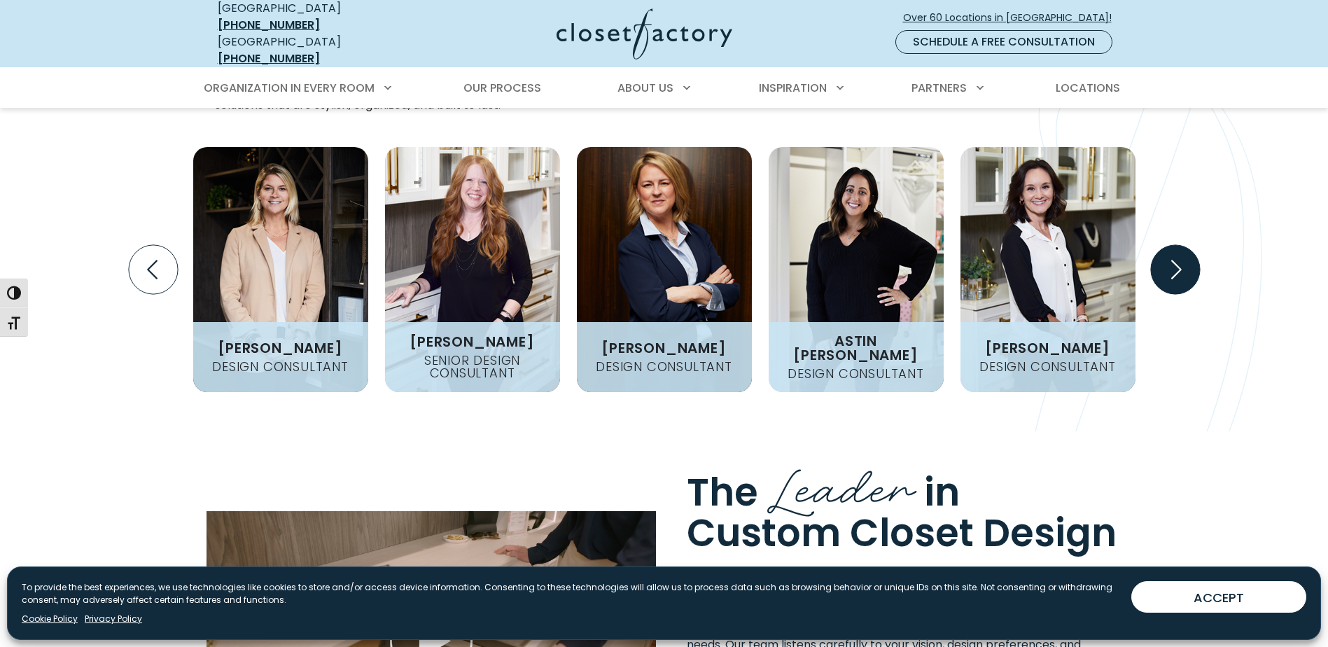
click at [1175, 245] on icon "Next slide" at bounding box center [1174, 269] width 49 height 49
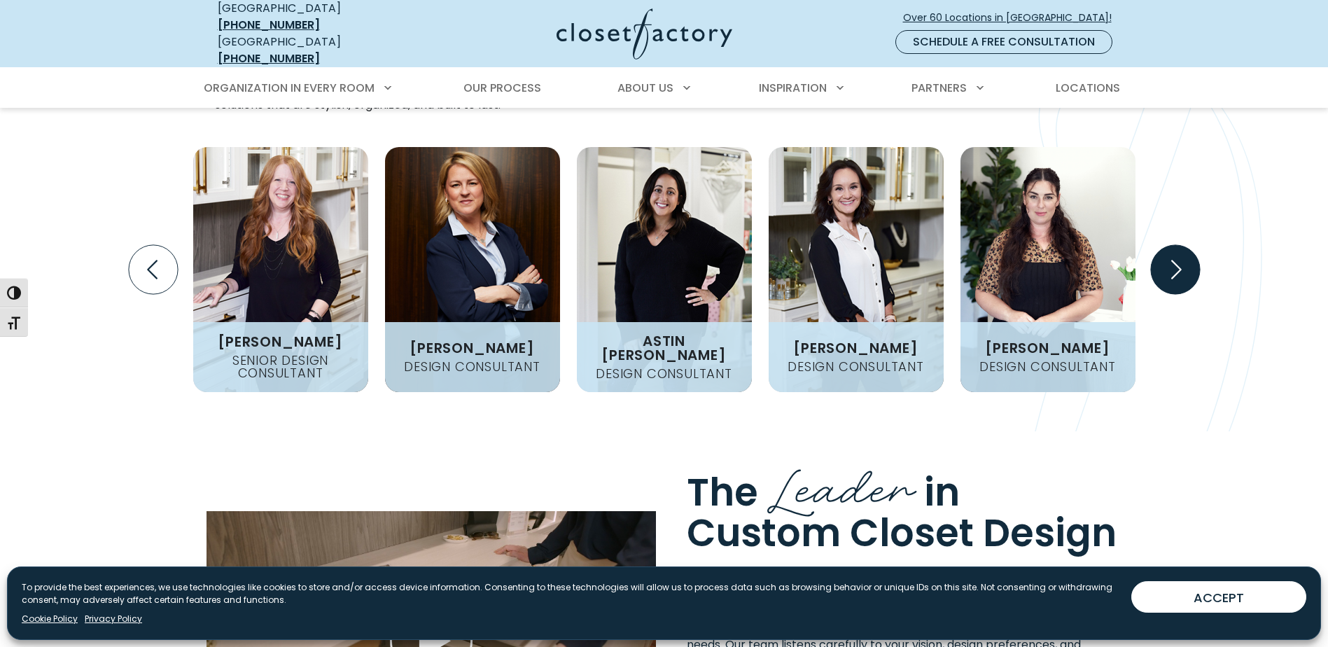
click at [1175, 245] on icon "Next slide" at bounding box center [1174, 269] width 49 height 49
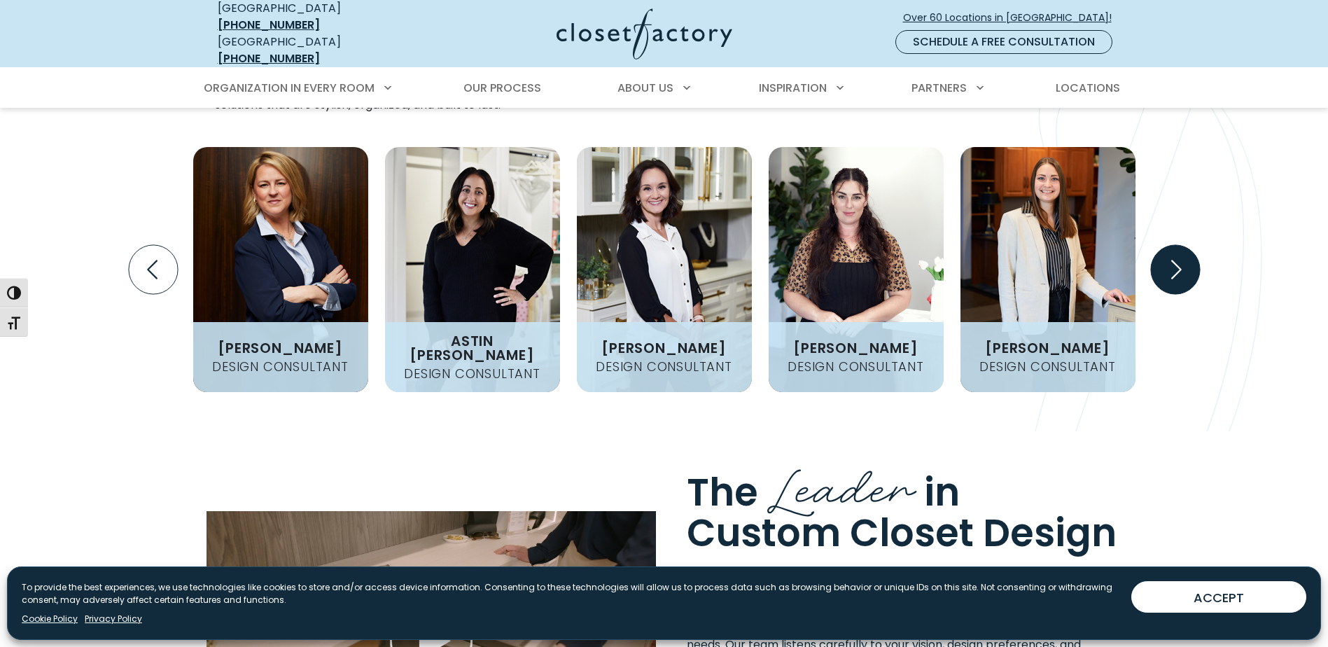
click at [1175, 245] on icon "Next slide" at bounding box center [1174, 269] width 49 height 49
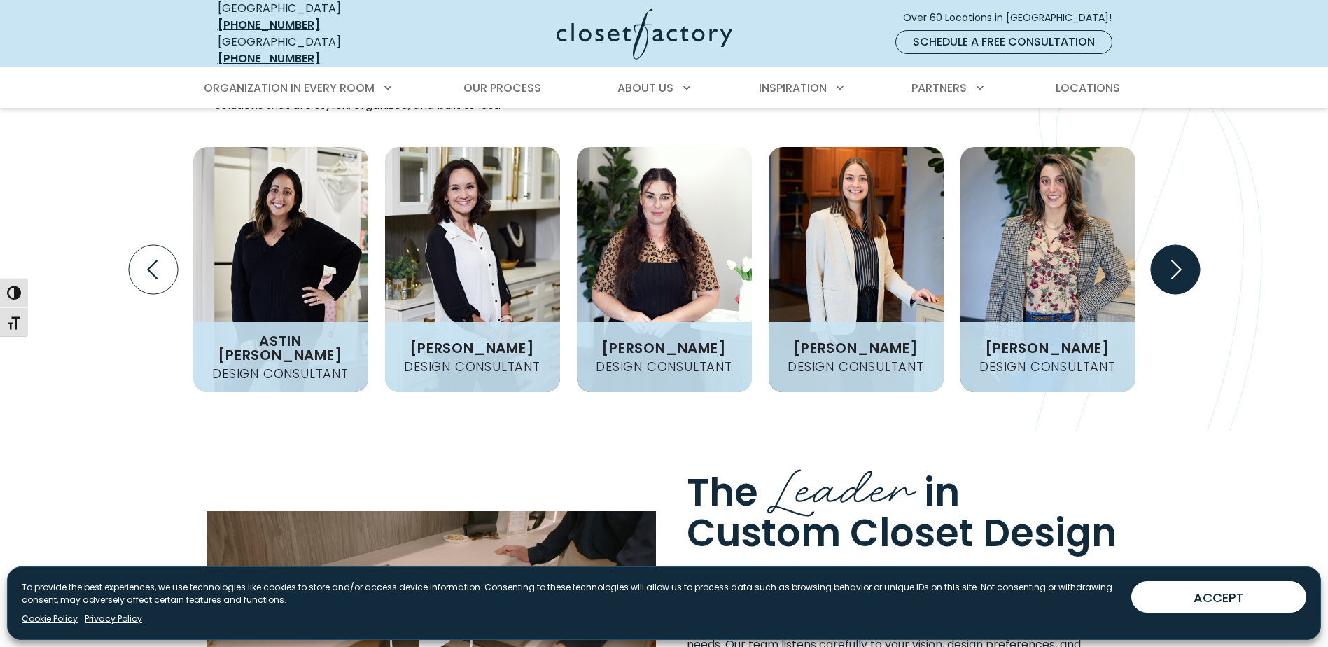
click at [1175, 245] on icon "Next slide" at bounding box center [1174, 269] width 49 height 49
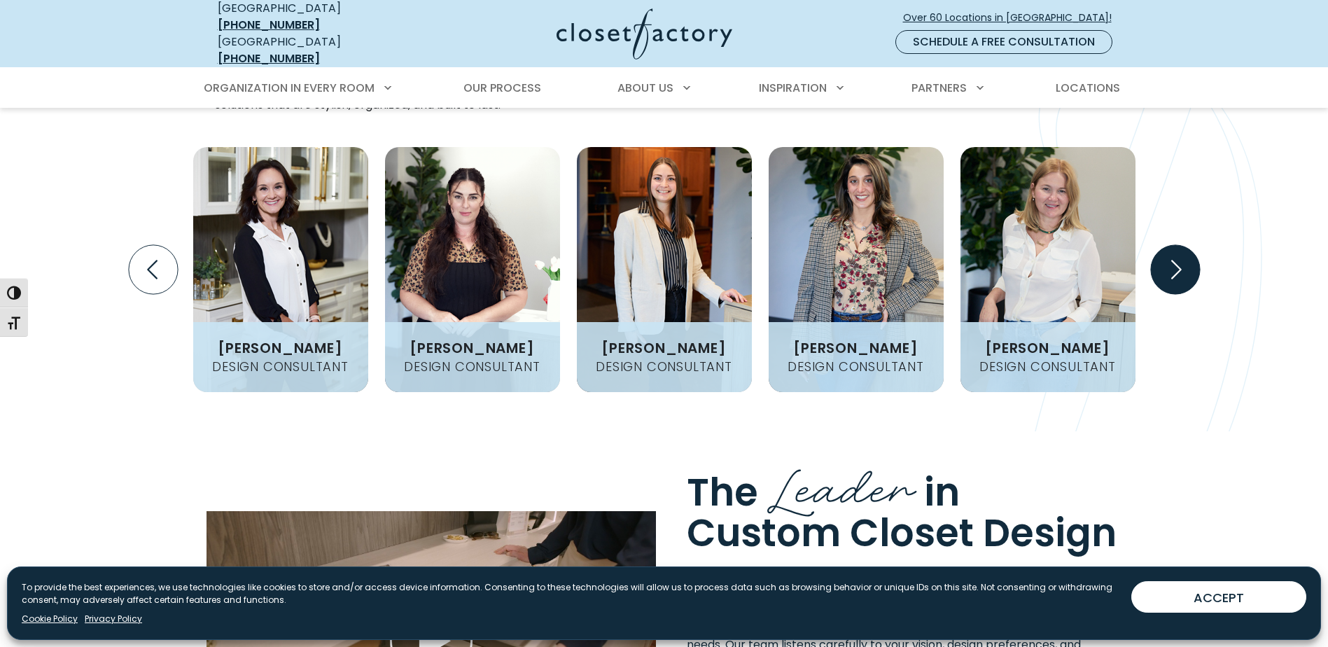
click at [1175, 245] on icon "Next slide" at bounding box center [1174, 269] width 49 height 49
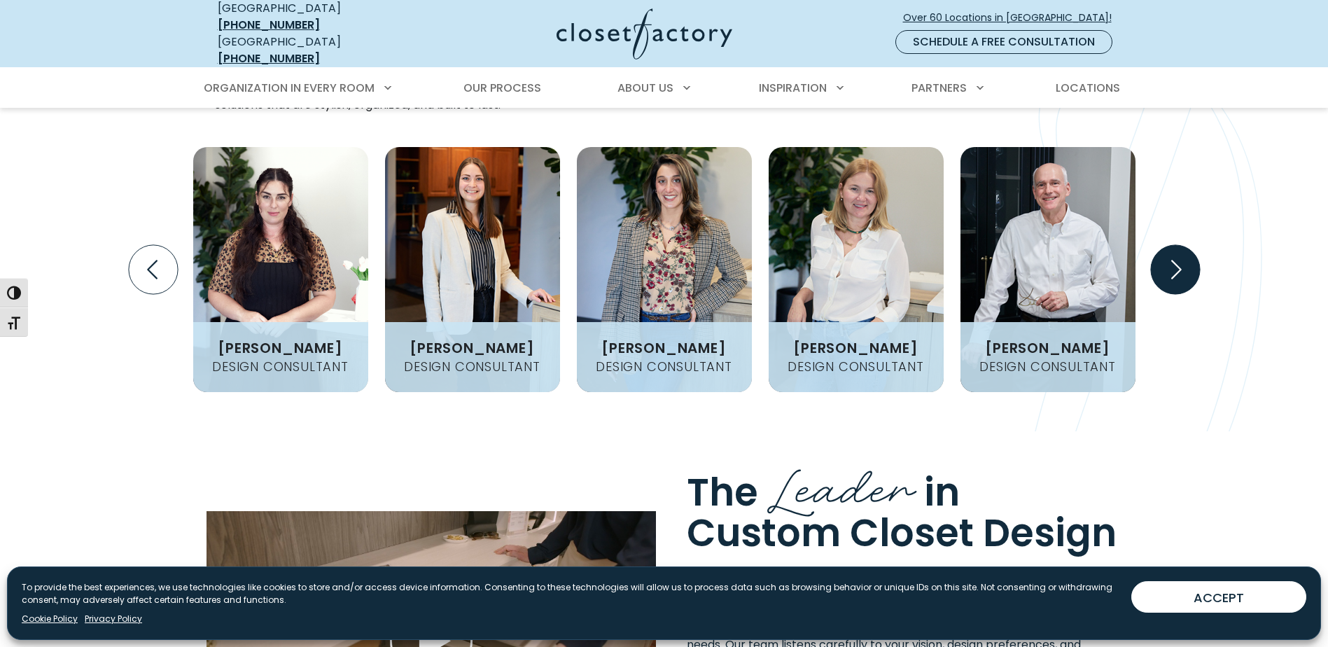
click at [1175, 245] on icon "Next slide" at bounding box center [1174, 269] width 49 height 49
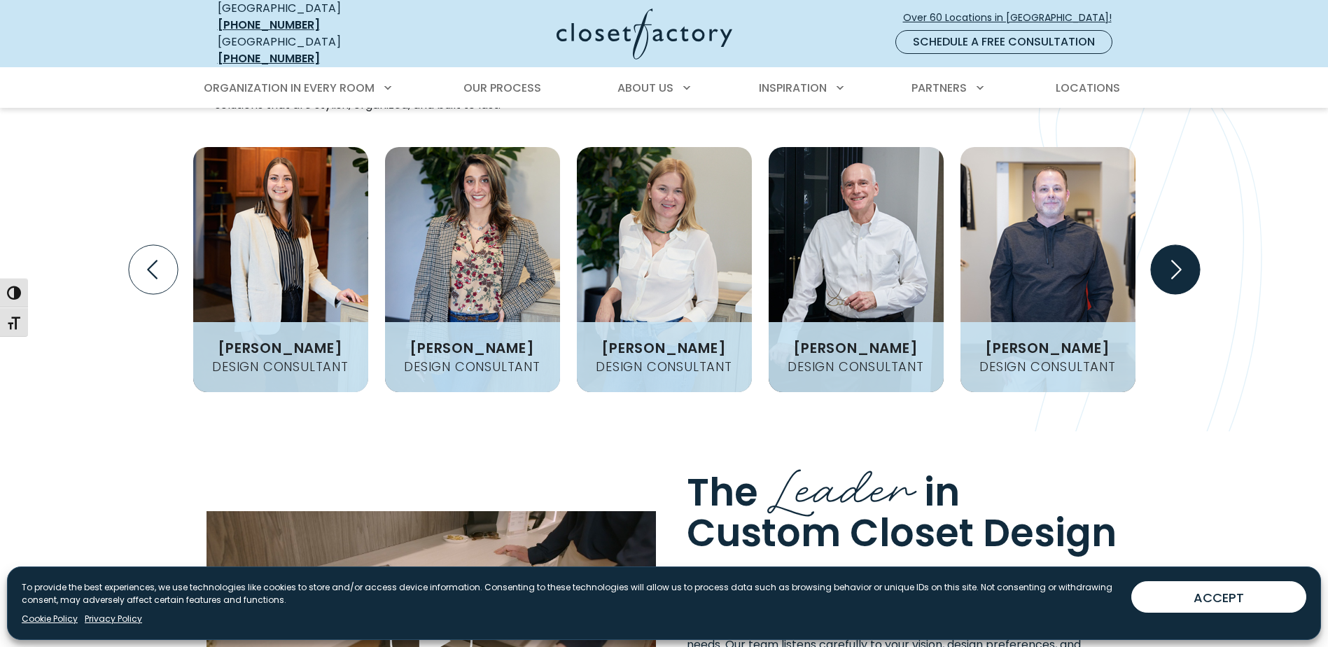
click at [1175, 245] on icon "Next slide" at bounding box center [1174, 269] width 49 height 49
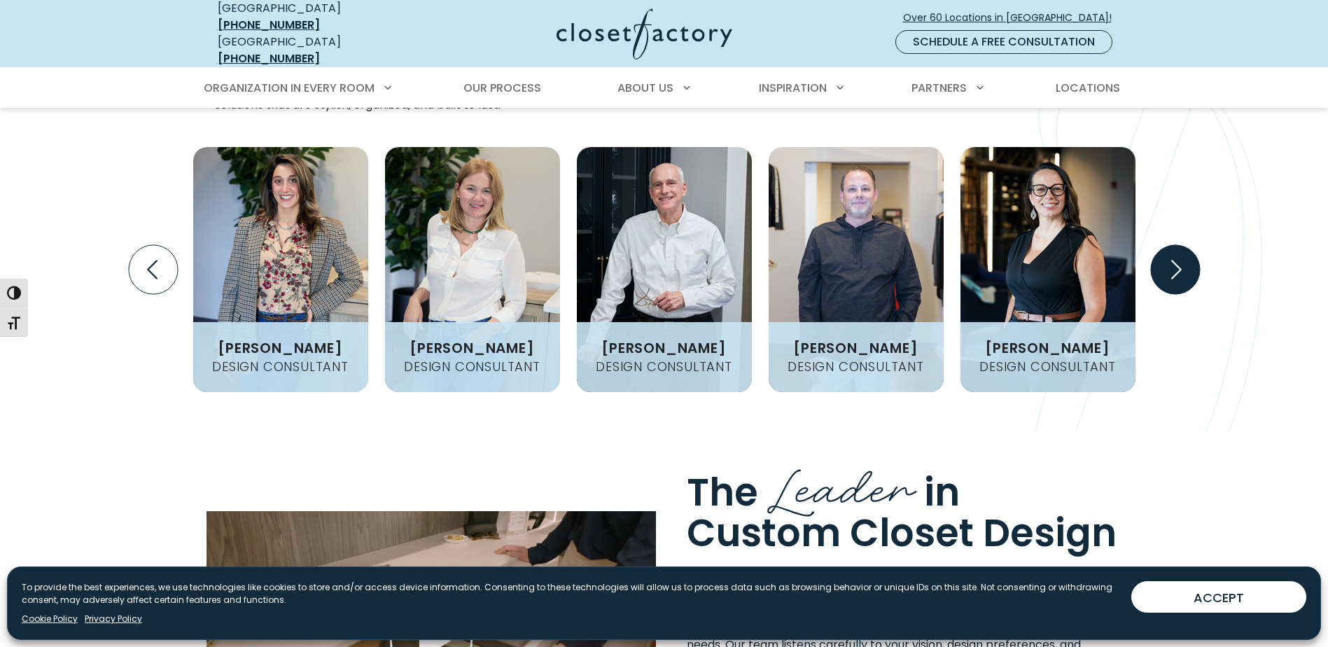
click at [1175, 245] on icon "Next slide" at bounding box center [1174, 269] width 49 height 49
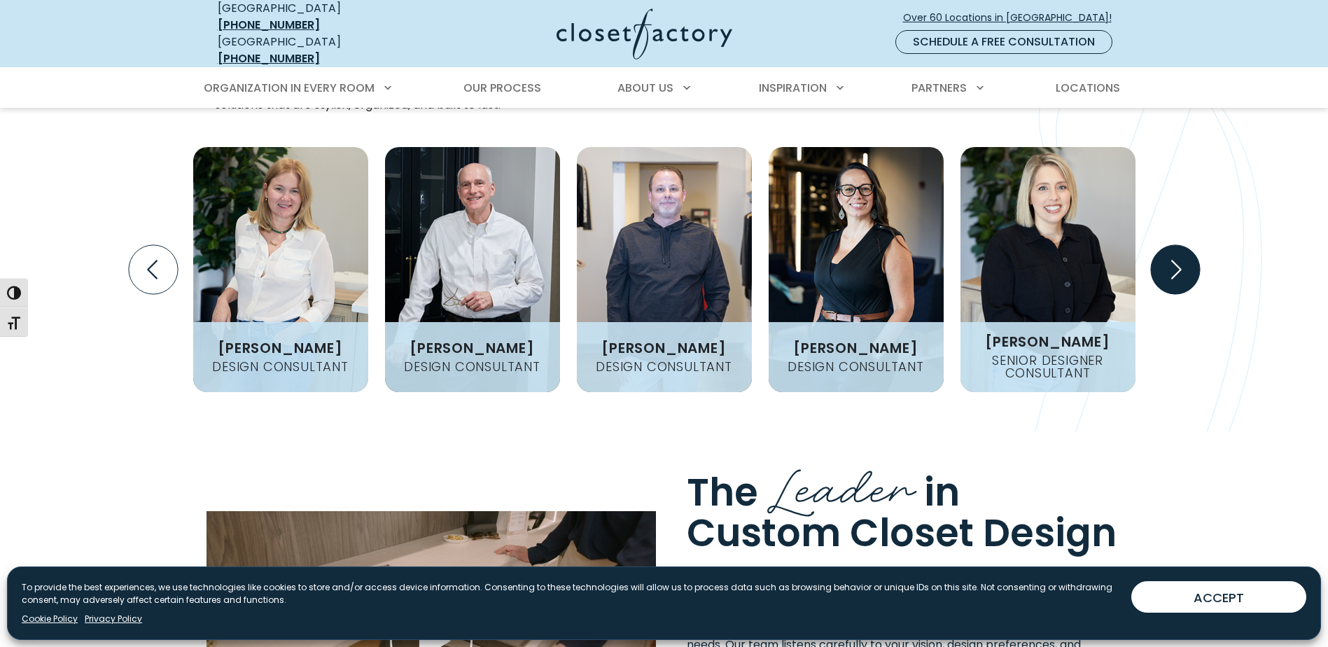
click at [1175, 245] on icon "Next slide" at bounding box center [1174, 269] width 49 height 49
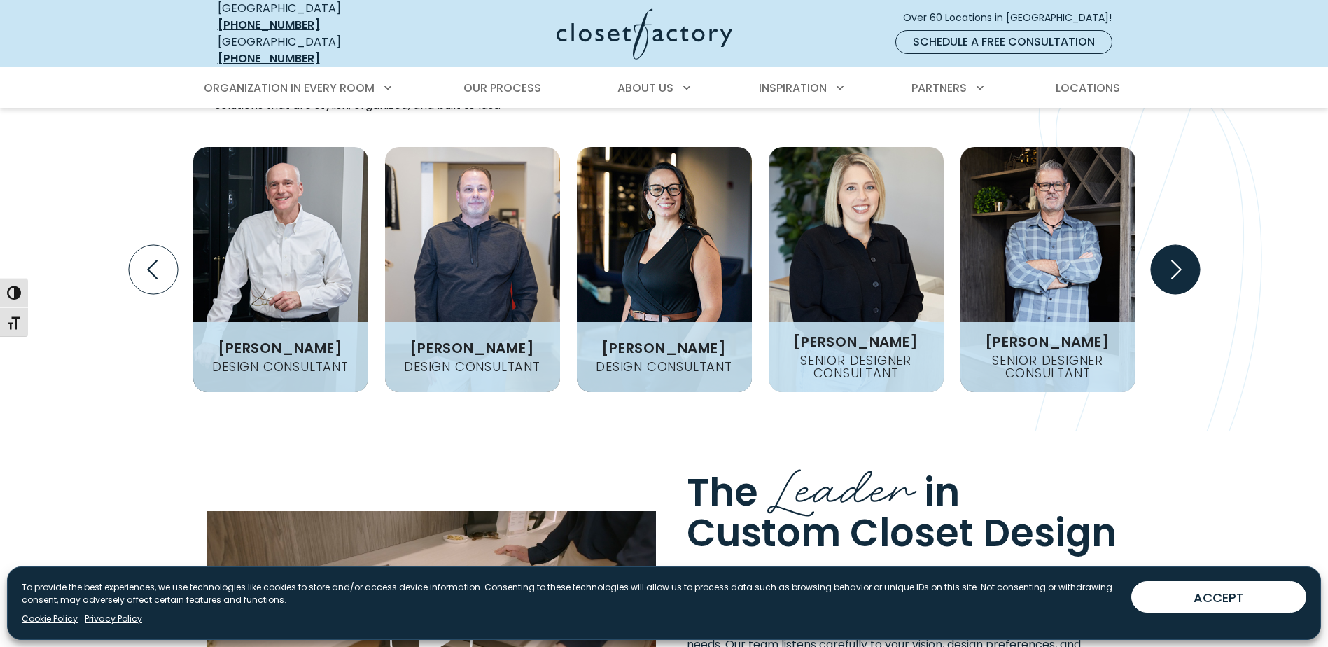
click at [1175, 245] on icon "Next slide" at bounding box center [1174, 269] width 49 height 49
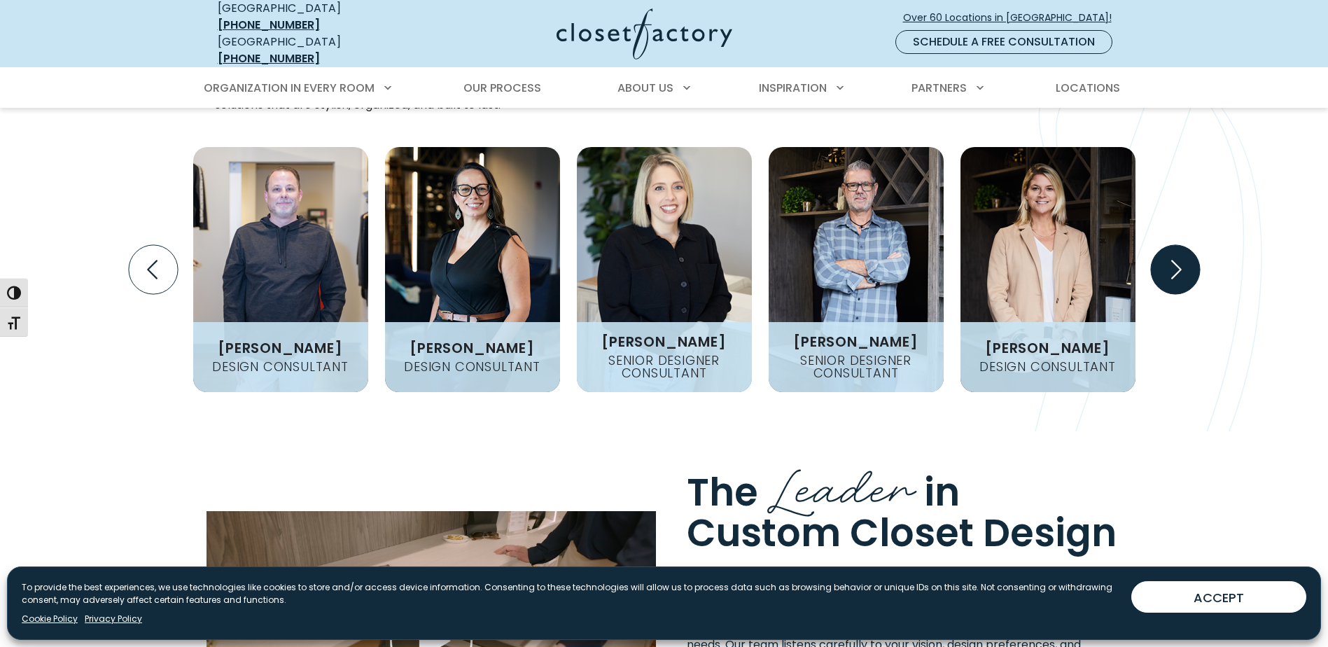
click at [1175, 245] on icon "Next slide" at bounding box center [1174, 269] width 49 height 49
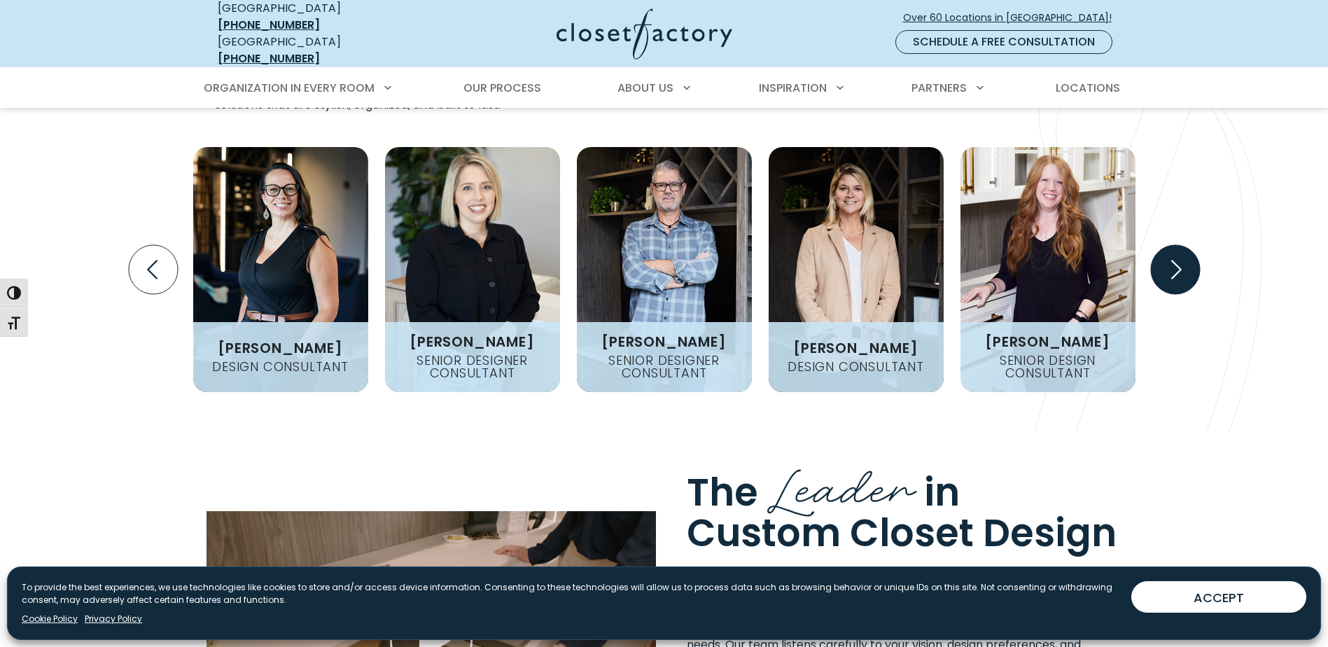
click at [1175, 245] on icon "Next slide" at bounding box center [1174, 269] width 49 height 49
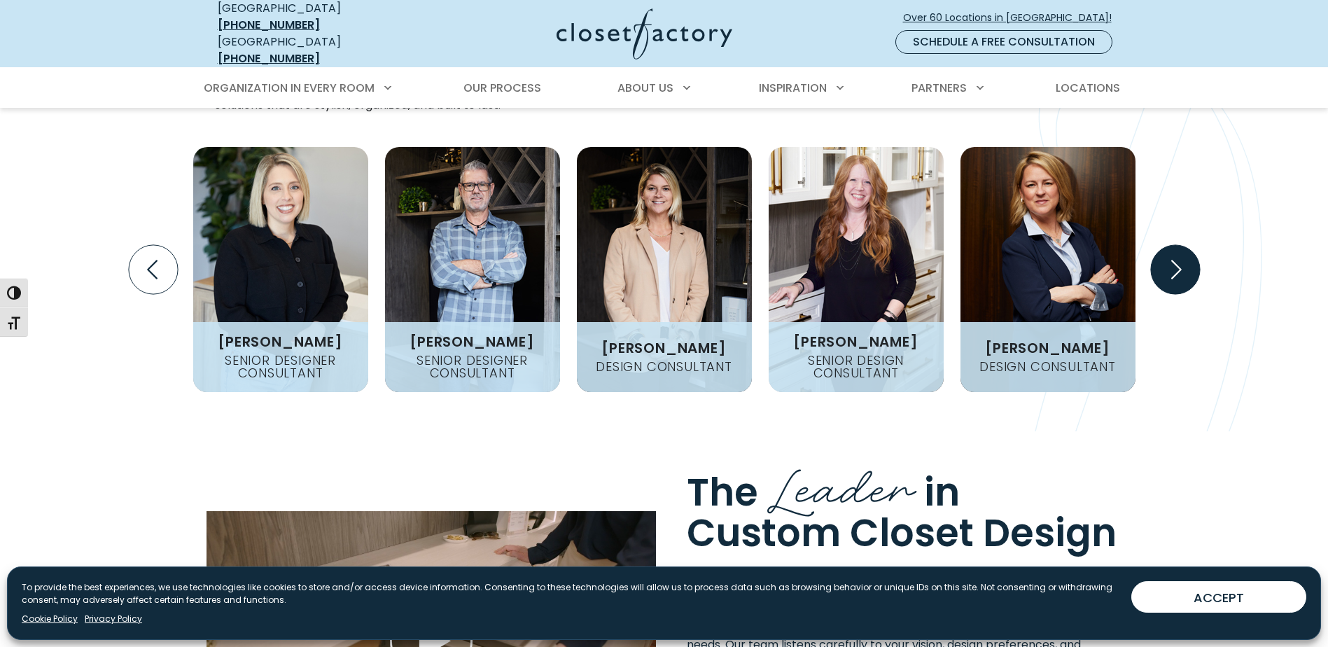
click at [1175, 245] on icon "Next slide" at bounding box center [1174, 269] width 49 height 49
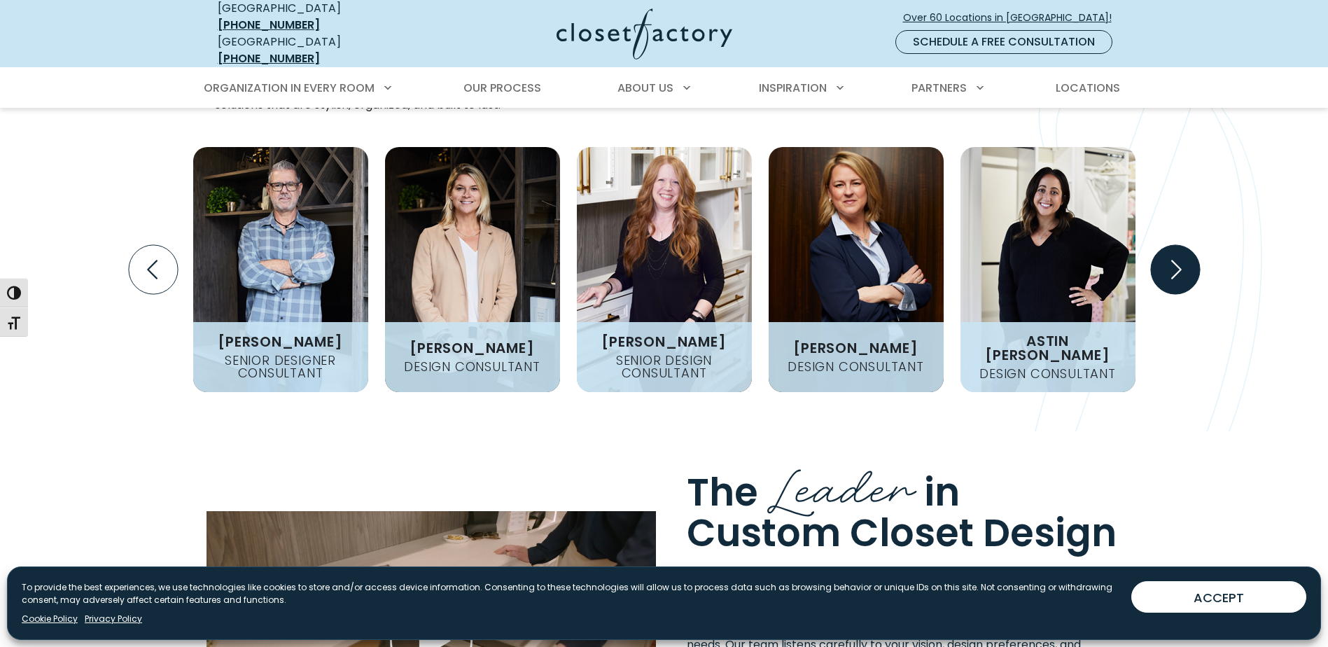
click at [1175, 245] on icon "Next slide" at bounding box center [1174, 269] width 49 height 49
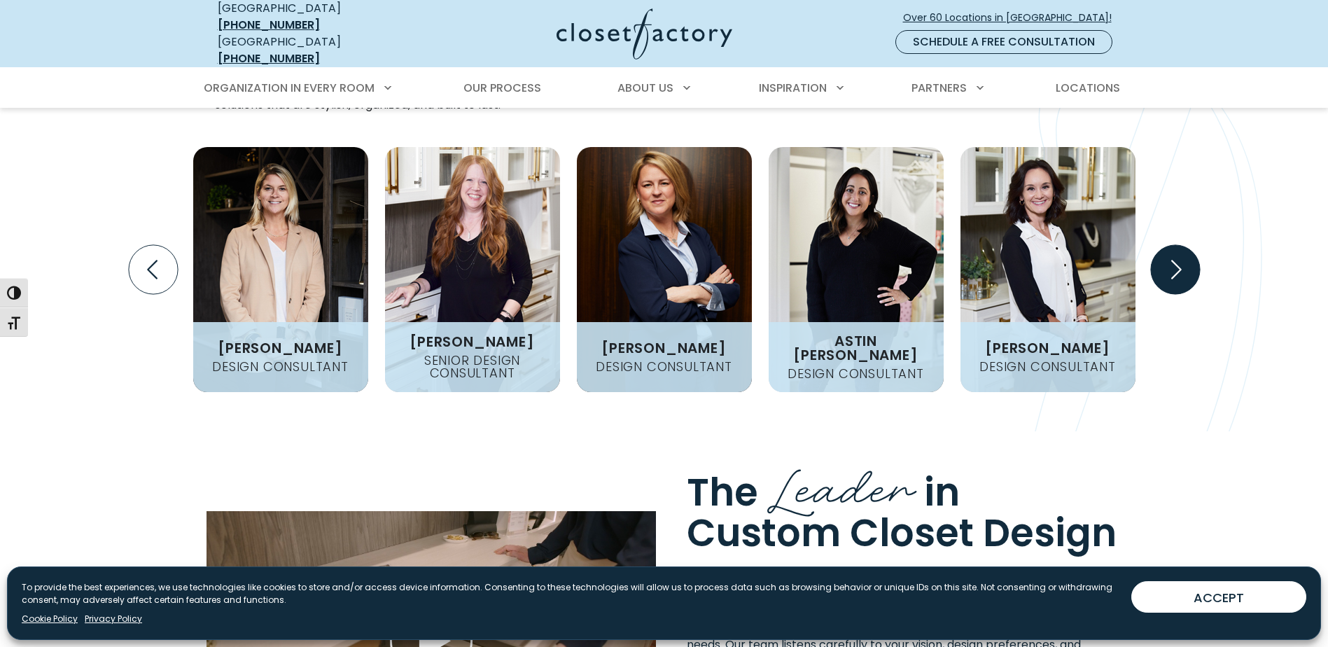
click at [1175, 245] on icon "Next slide" at bounding box center [1174, 269] width 49 height 49
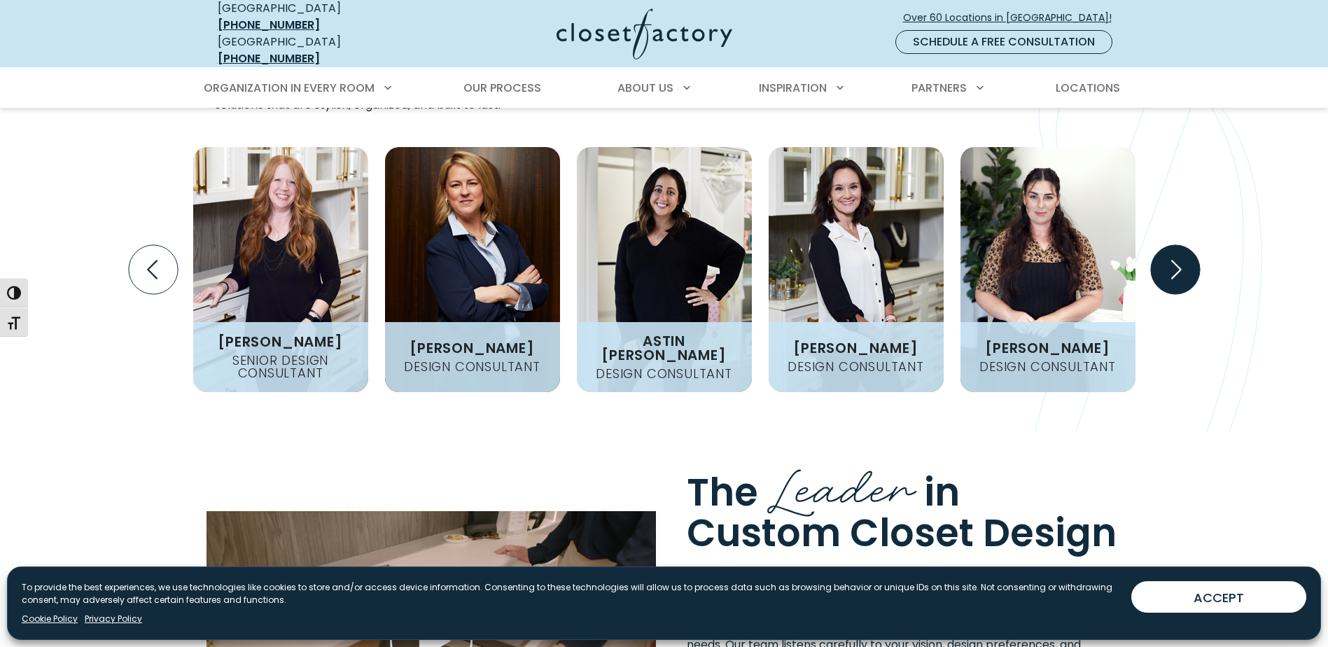
click at [1175, 245] on icon "Next slide" at bounding box center [1174, 269] width 49 height 49
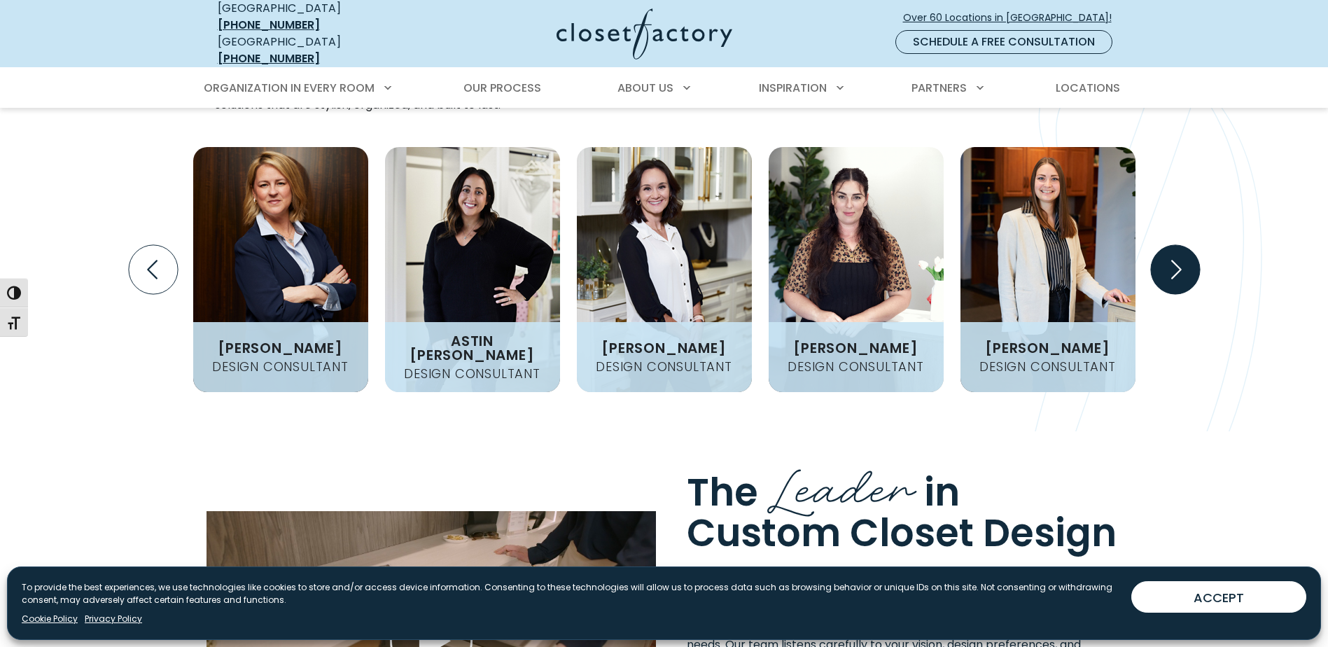
click at [1175, 245] on icon "Next slide" at bounding box center [1174, 269] width 49 height 49
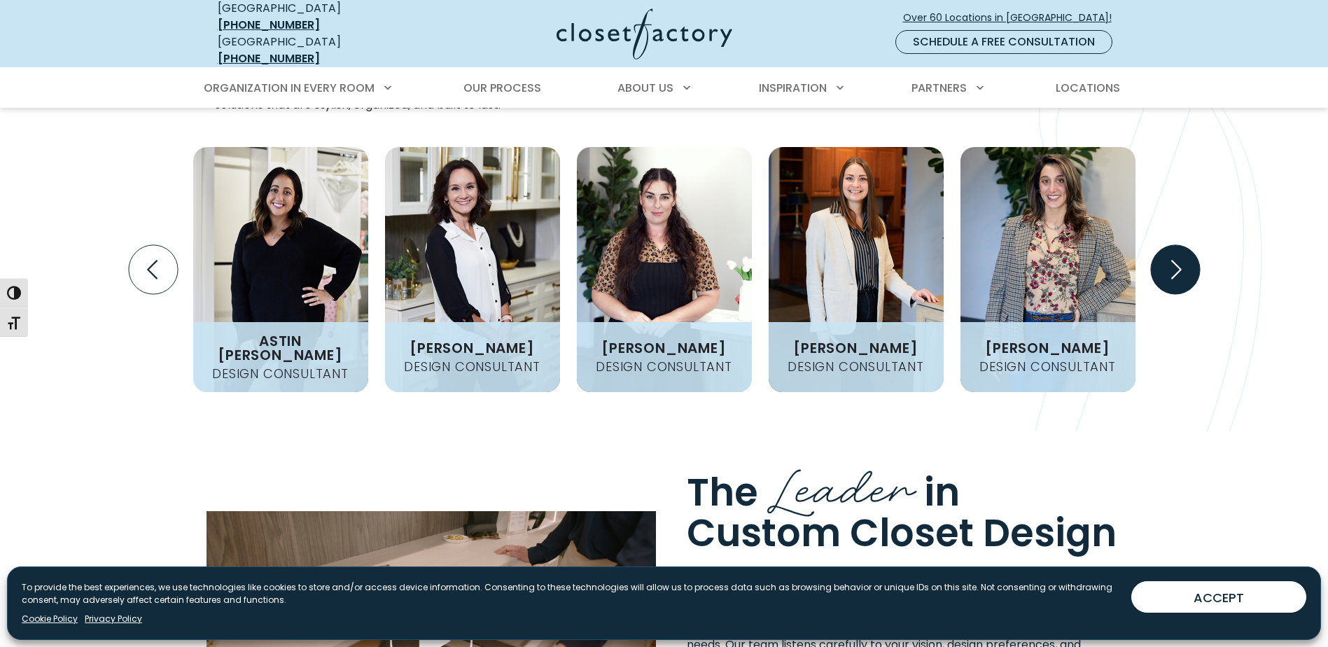
click at [1175, 245] on icon "Next slide" at bounding box center [1174, 269] width 49 height 49
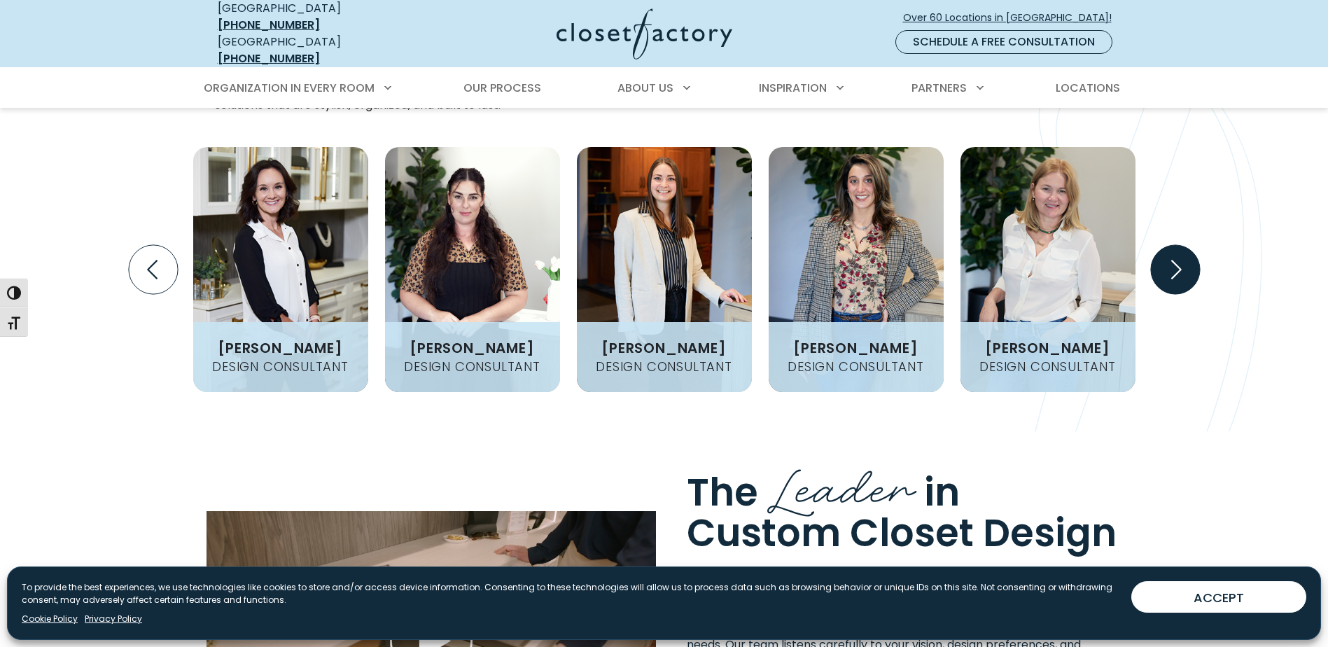
click at [1175, 245] on icon "Next slide" at bounding box center [1174, 269] width 49 height 49
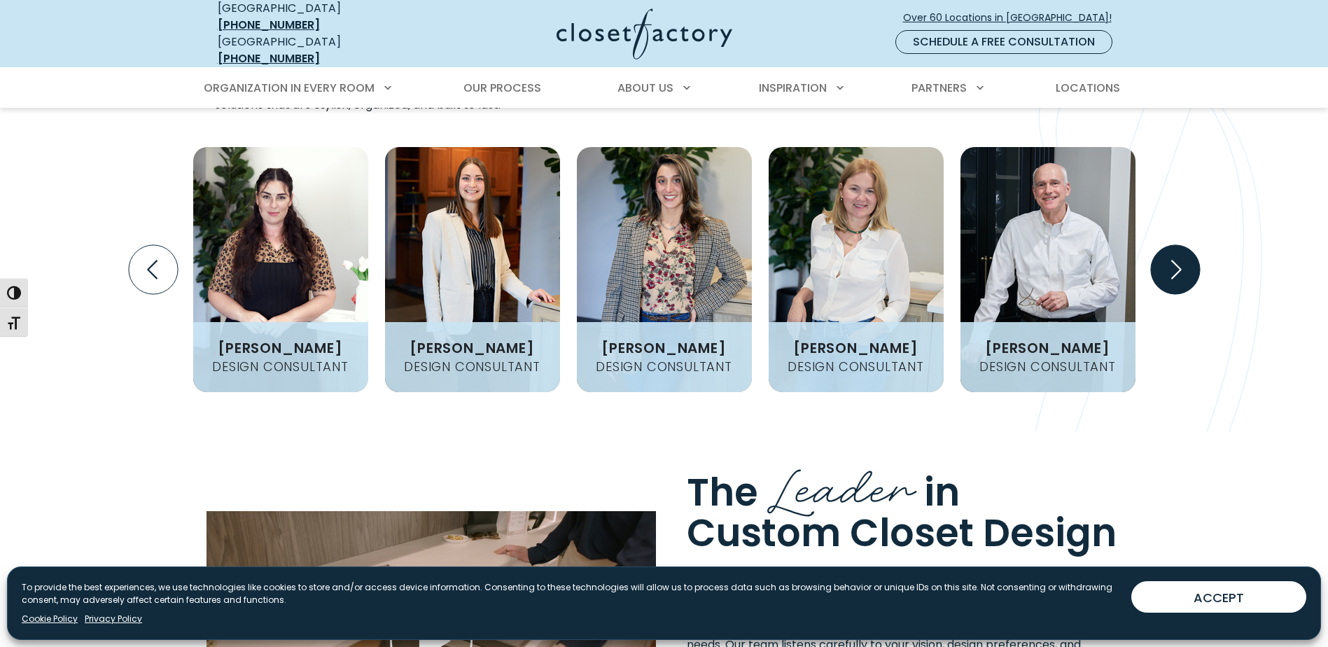
click at [1175, 245] on icon "Next slide" at bounding box center [1174, 269] width 49 height 49
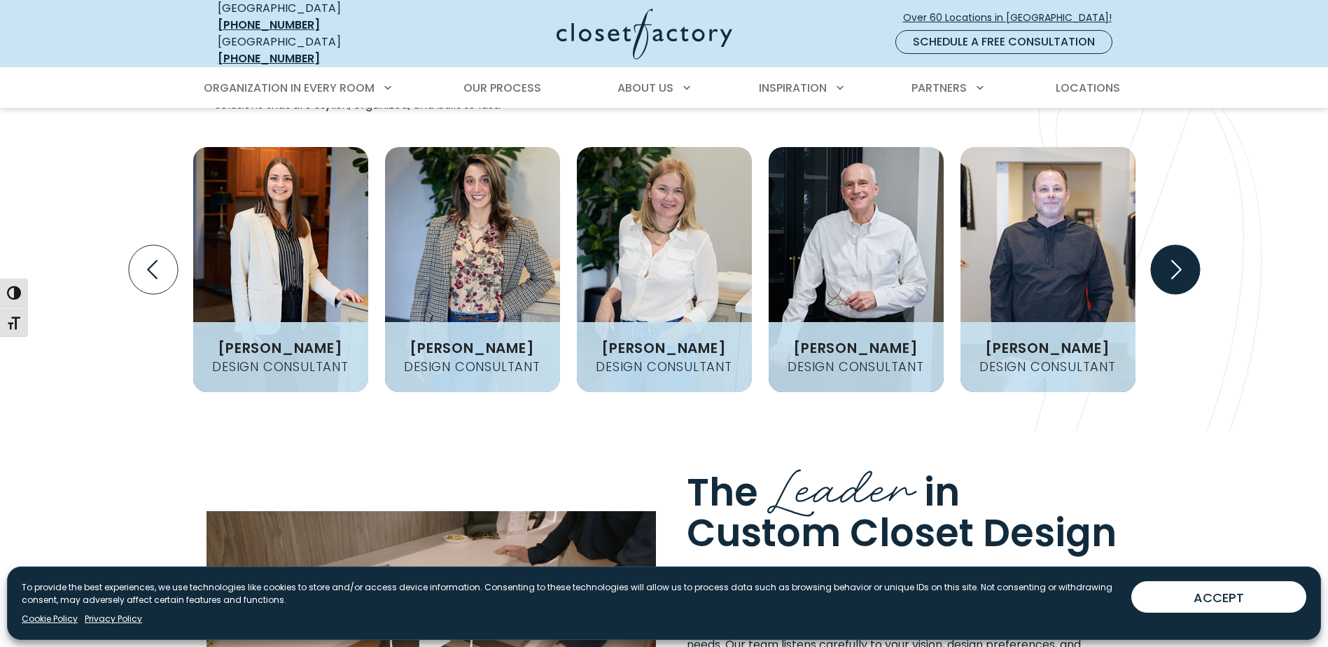
click at [1175, 245] on icon "Next slide" at bounding box center [1174, 269] width 49 height 49
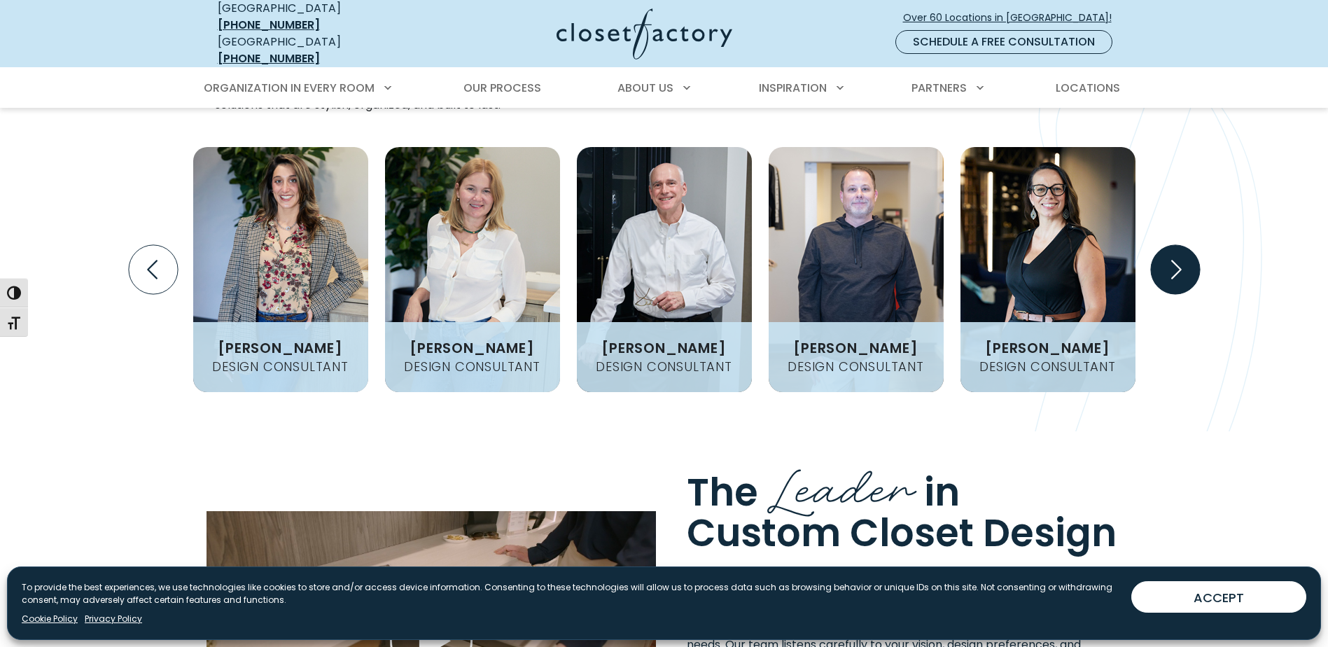
click at [1175, 245] on icon "Next slide" at bounding box center [1174, 269] width 49 height 49
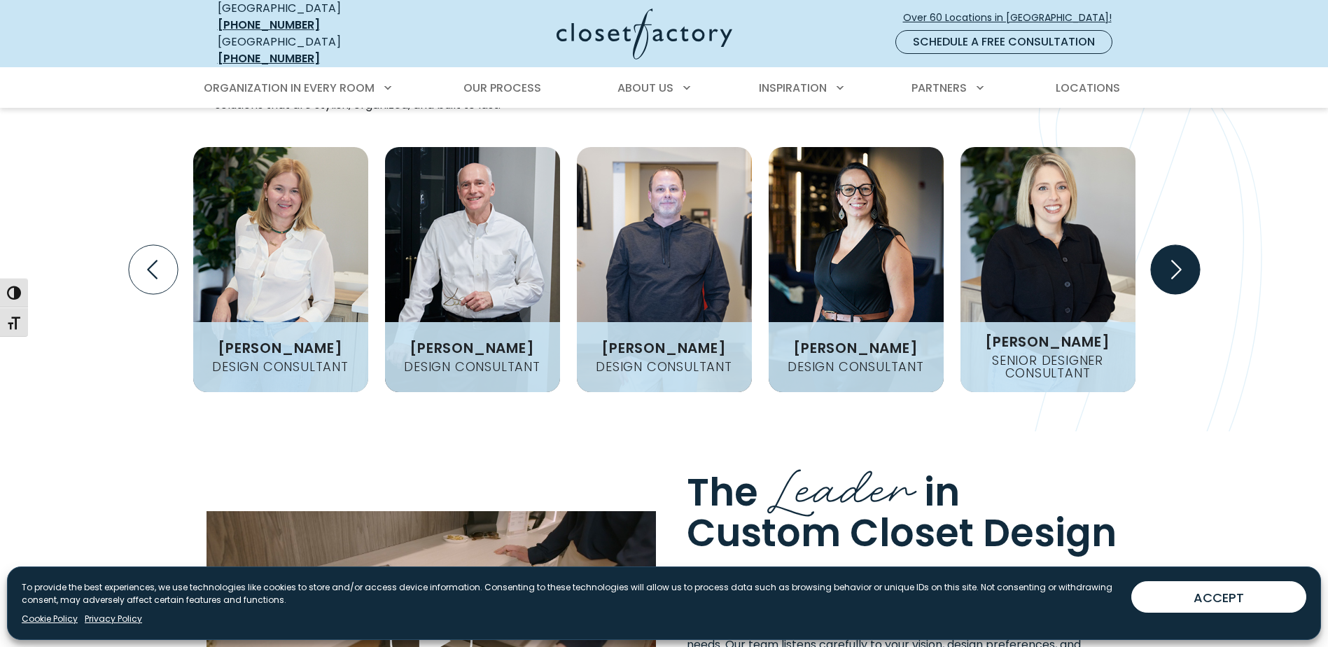
click at [1175, 245] on icon "Next slide" at bounding box center [1174, 269] width 49 height 49
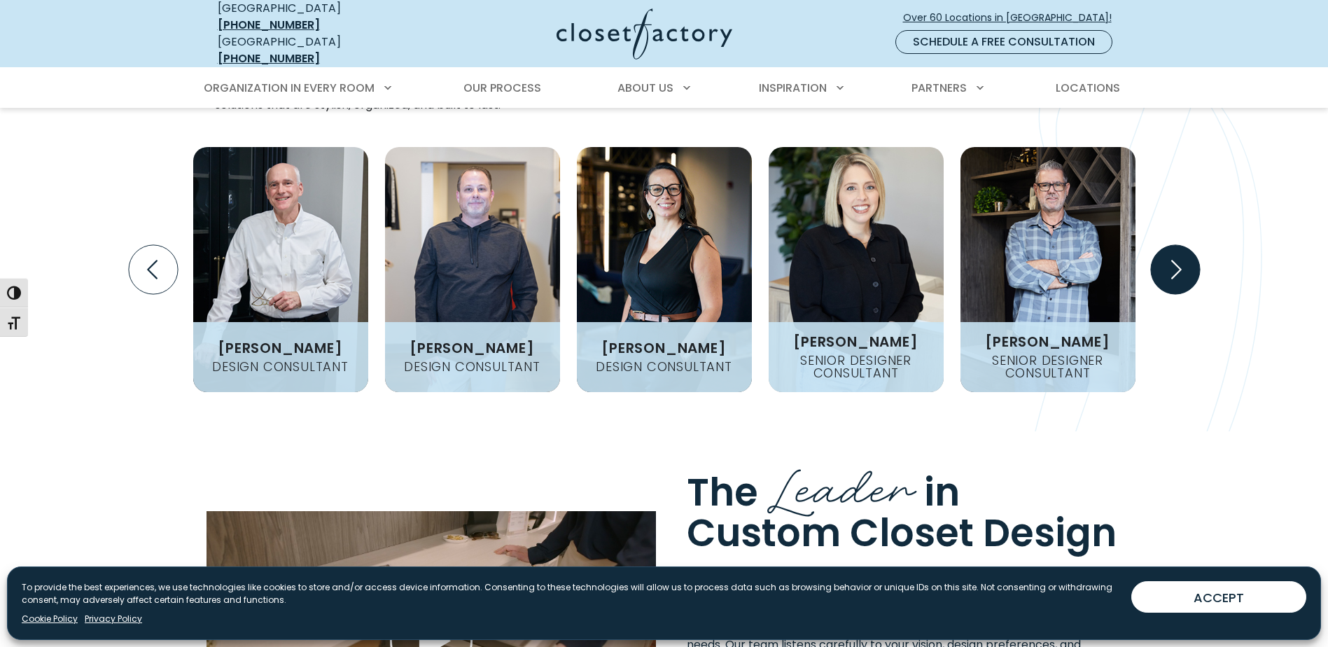
click at [1175, 245] on icon "Next slide" at bounding box center [1174, 269] width 49 height 49
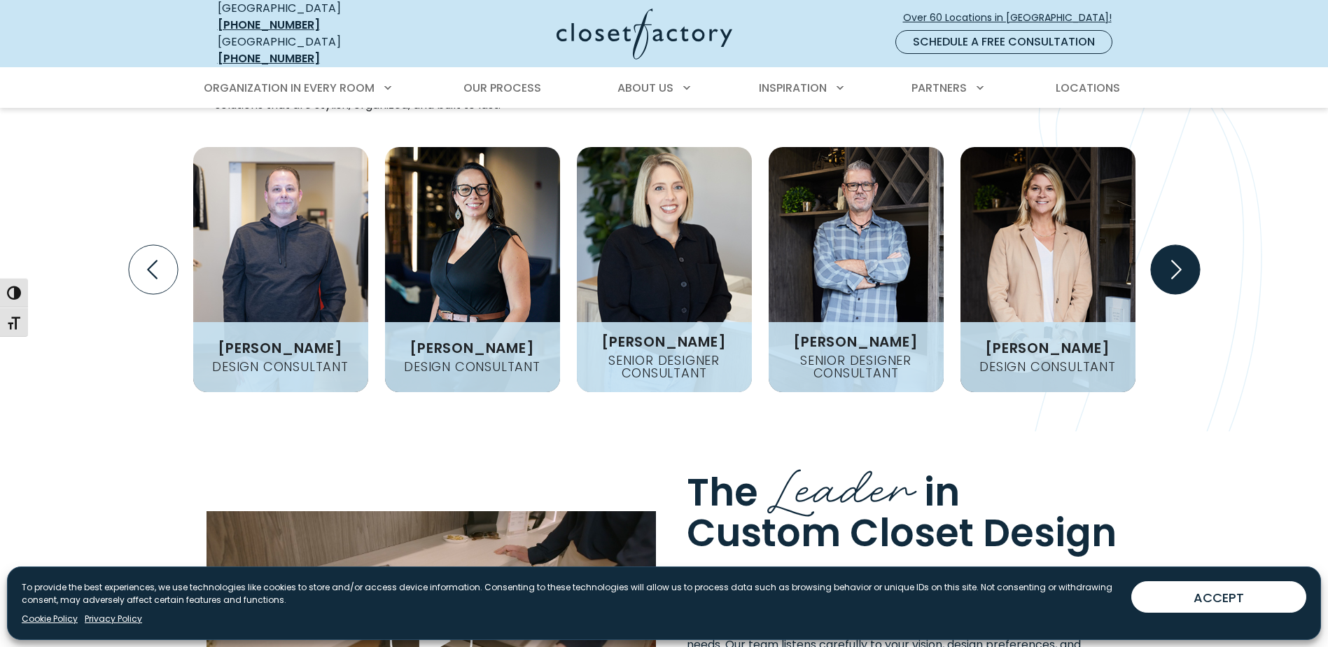
click at [1175, 245] on icon "Next slide" at bounding box center [1174, 269] width 49 height 49
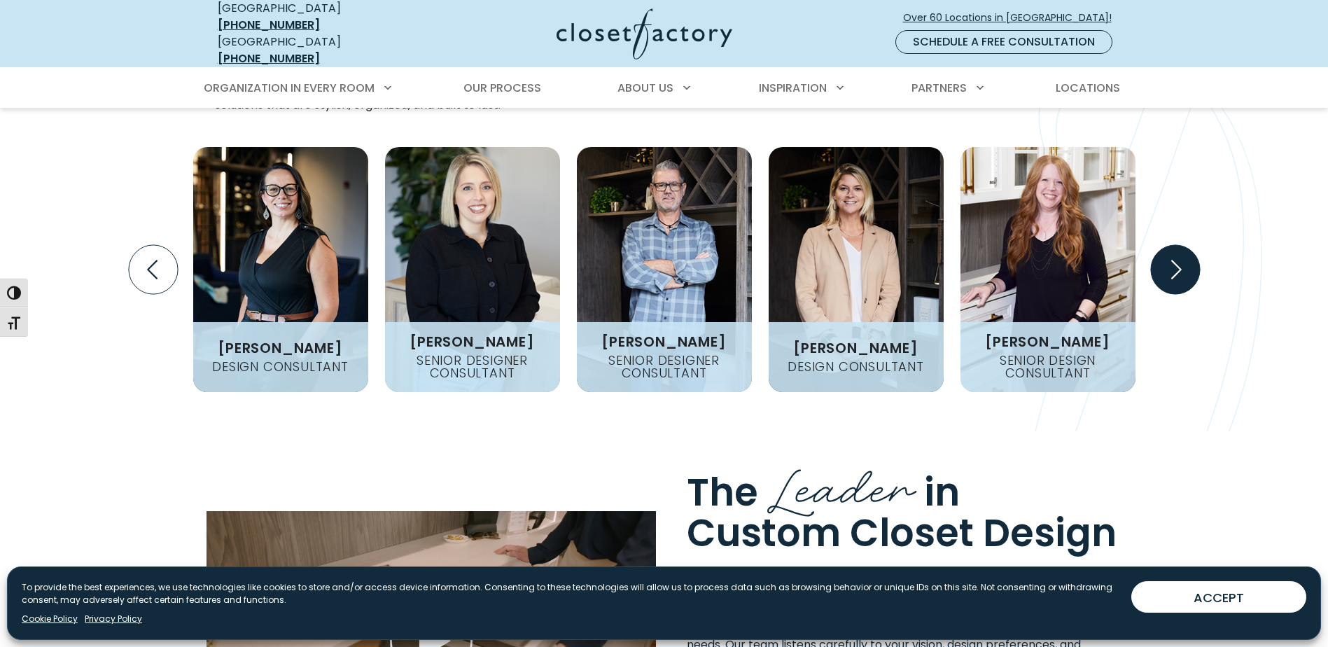
click at [1175, 245] on icon "Next slide" at bounding box center [1174, 269] width 49 height 49
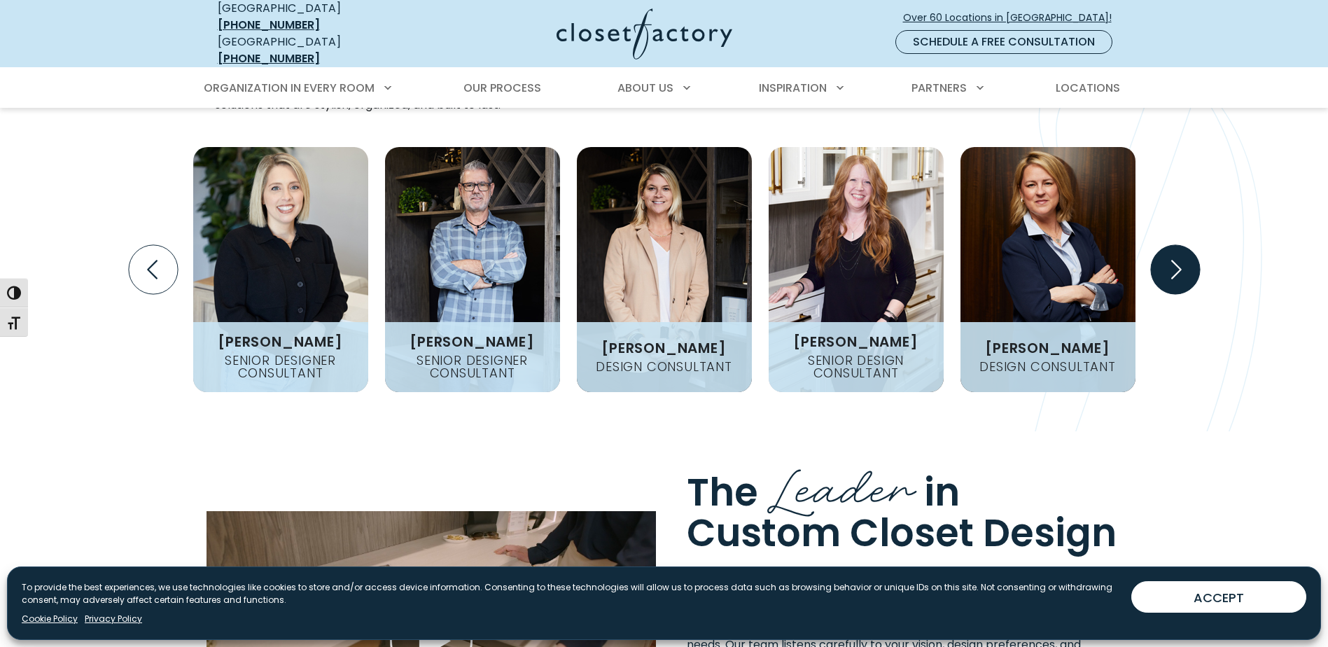
click at [1175, 245] on icon "Next slide" at bounding box center [1174, 269] width 49 height 49
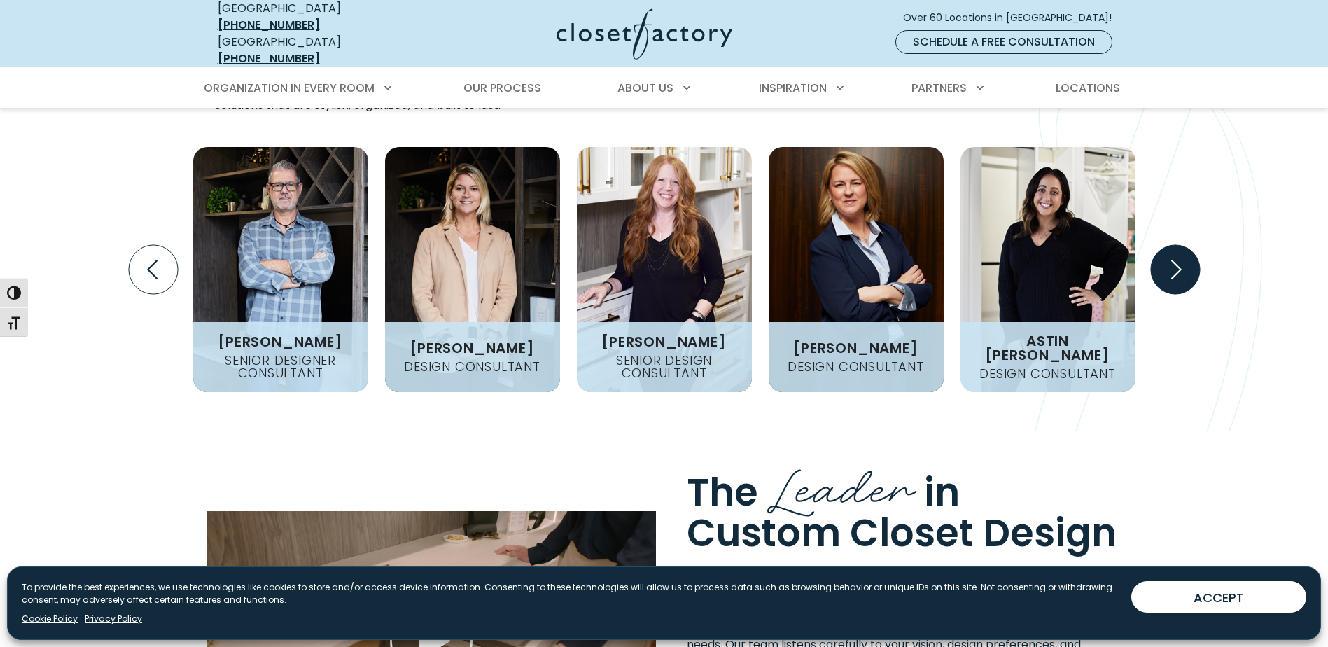
click at [1175, 245] on icon "Next slide" at bounding box center [1174, 269] width 49 height 49
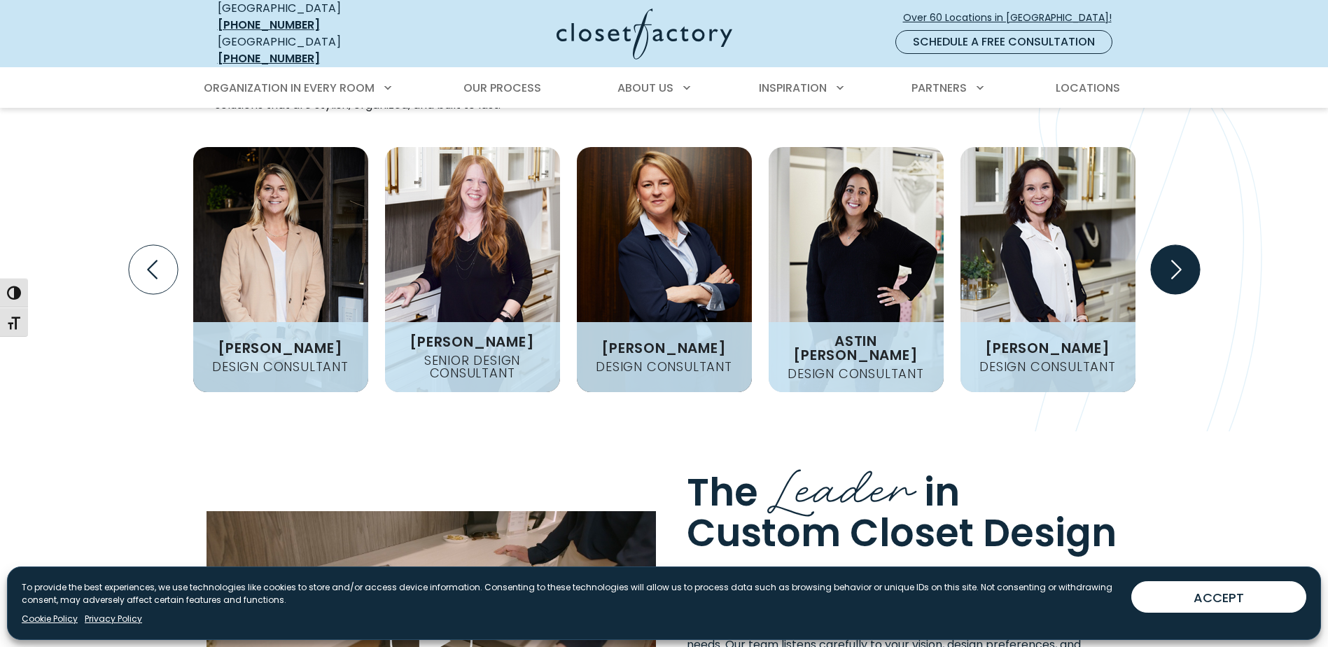
click at [1175, 245] on icon "Next slide" at bounding box center [1174, 269] width 49 height 49
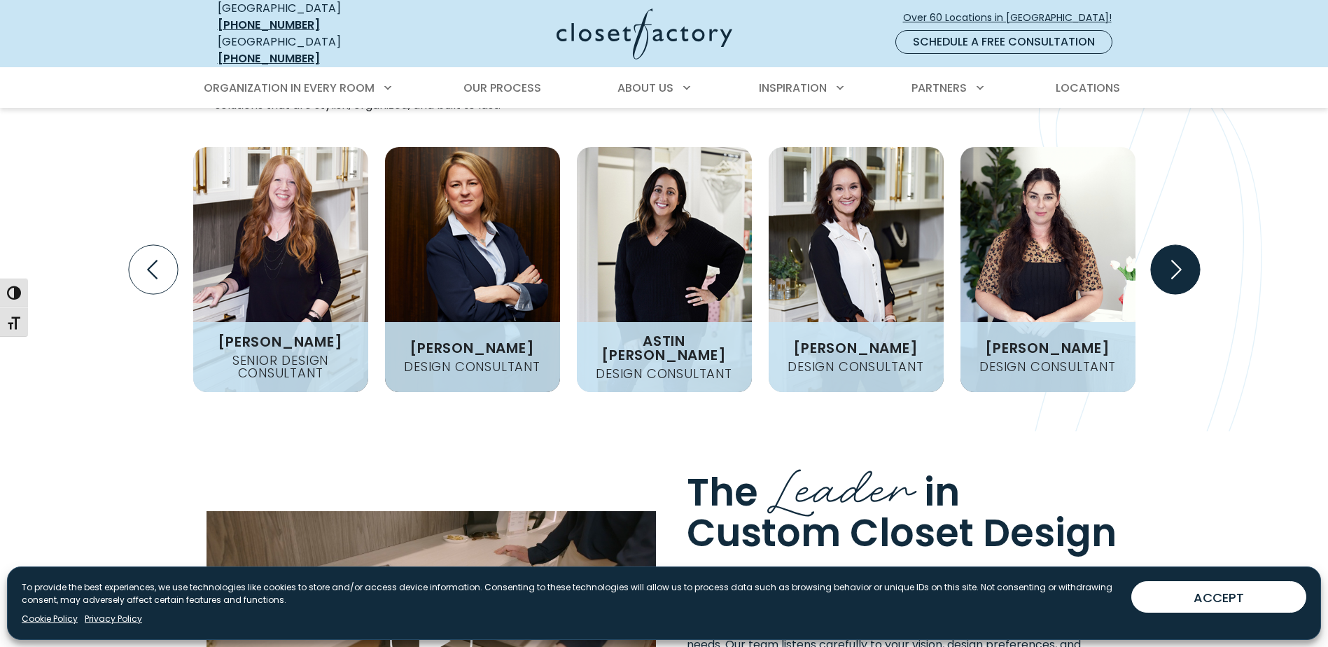
click at [1175, 245] on icon "Next slide" at bounding box center [1174, 269] width 49 height 49
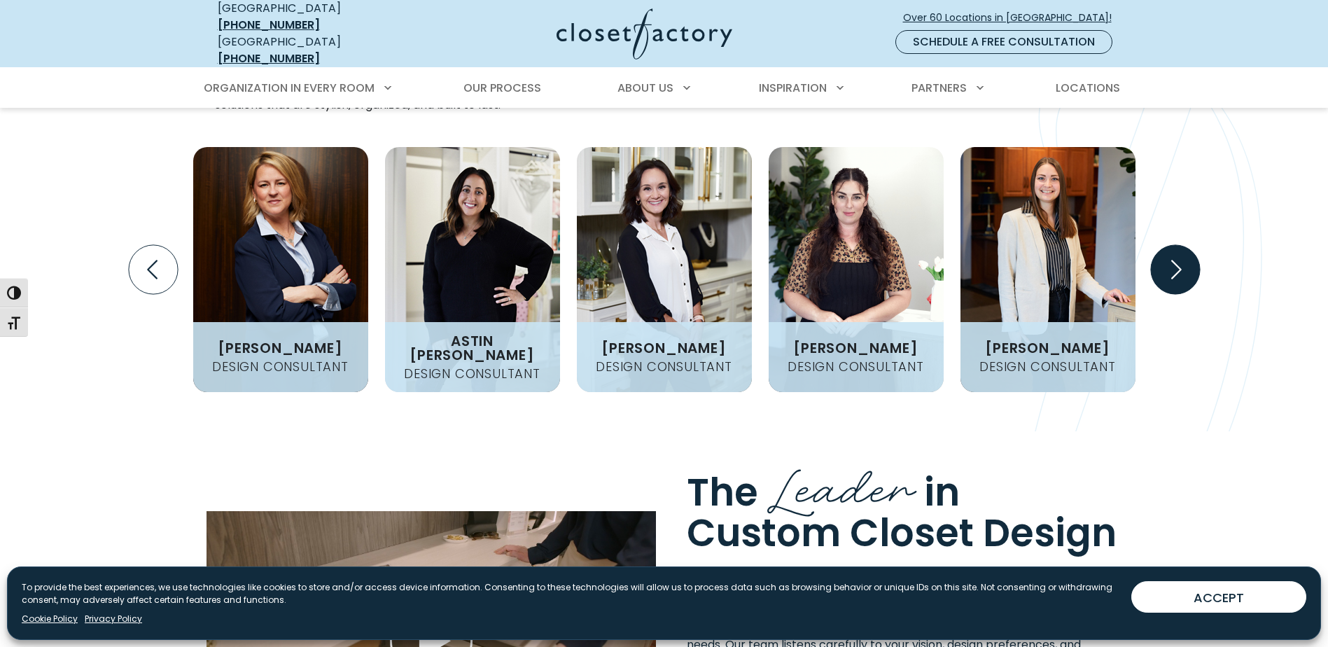
click at [1175, 245] on icon "Next slide" at bounding box center [1174, 269] width 49 height 49
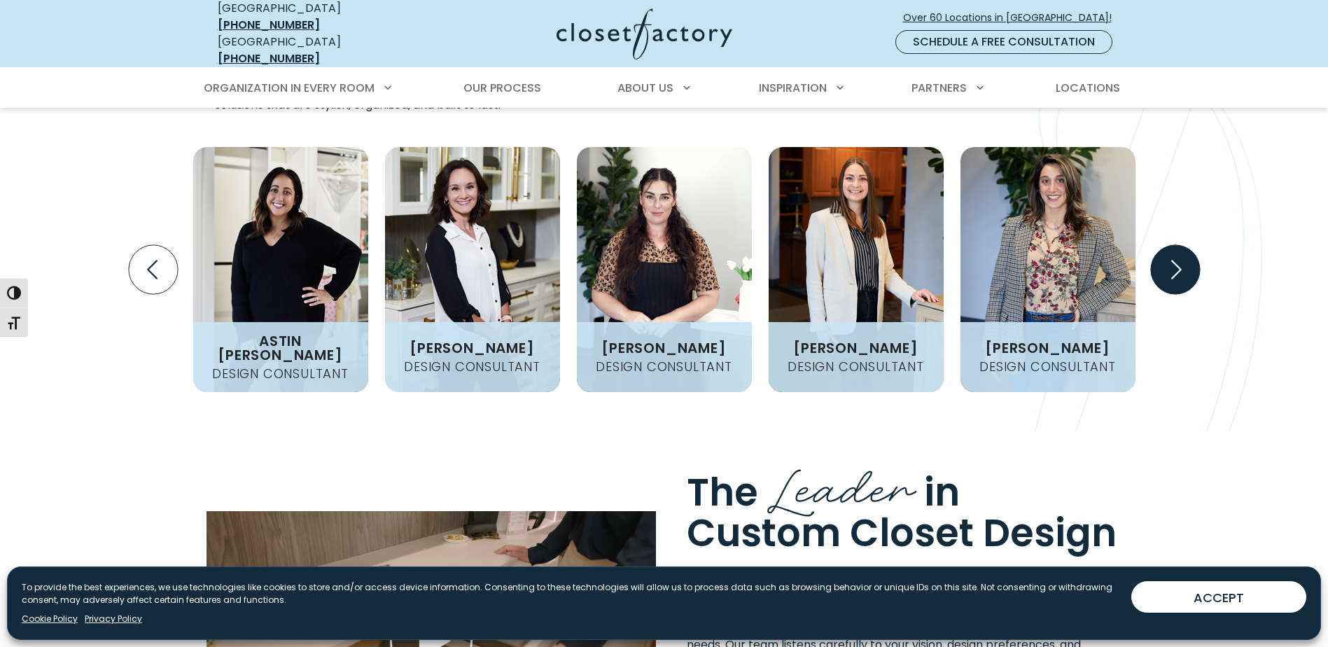
click at [1175, 245] on icon "Next slide" at bounding box center [1174, 269] width 49 height 49
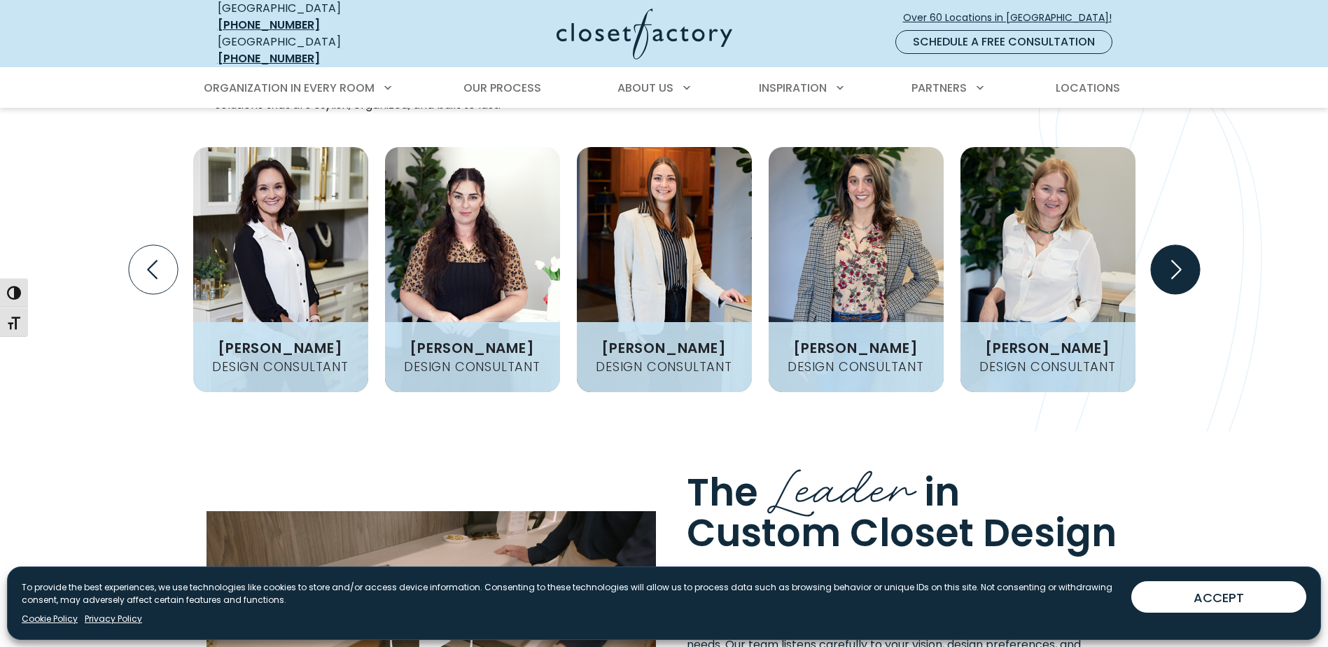
click at [1175, 245] on icon "Next slide" at bounding box center [1174, 269] width 49 height 49
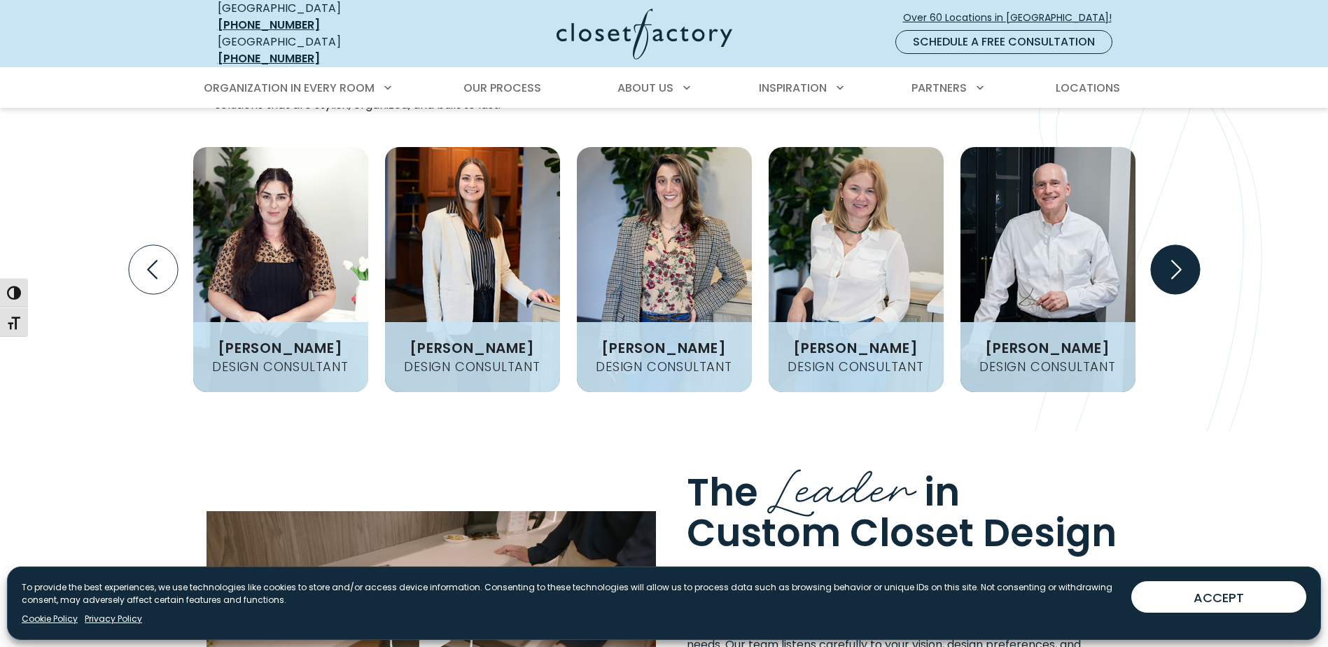
click at [1175, 245] on icon "Next slide" at bounding box center [1174, 269] width 49 height 49
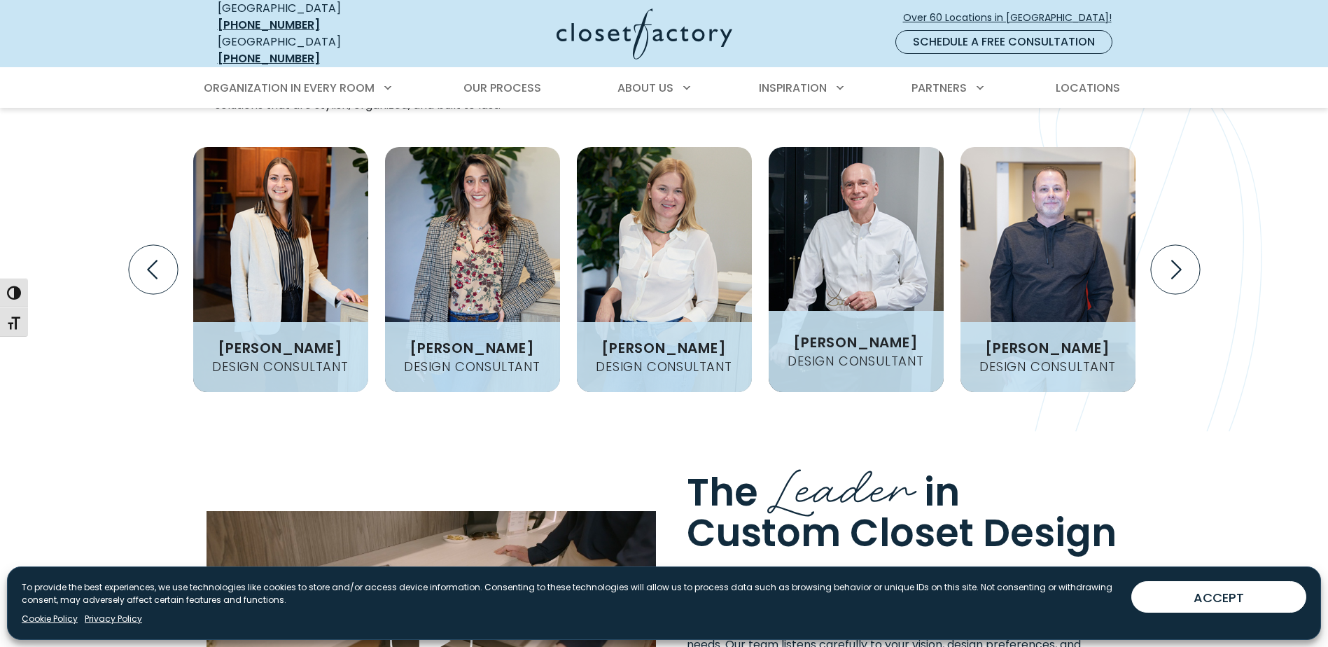
click at [884, 235] on img "Design Experts Gallery" at bounding box center [856, 269] width 175 height 245
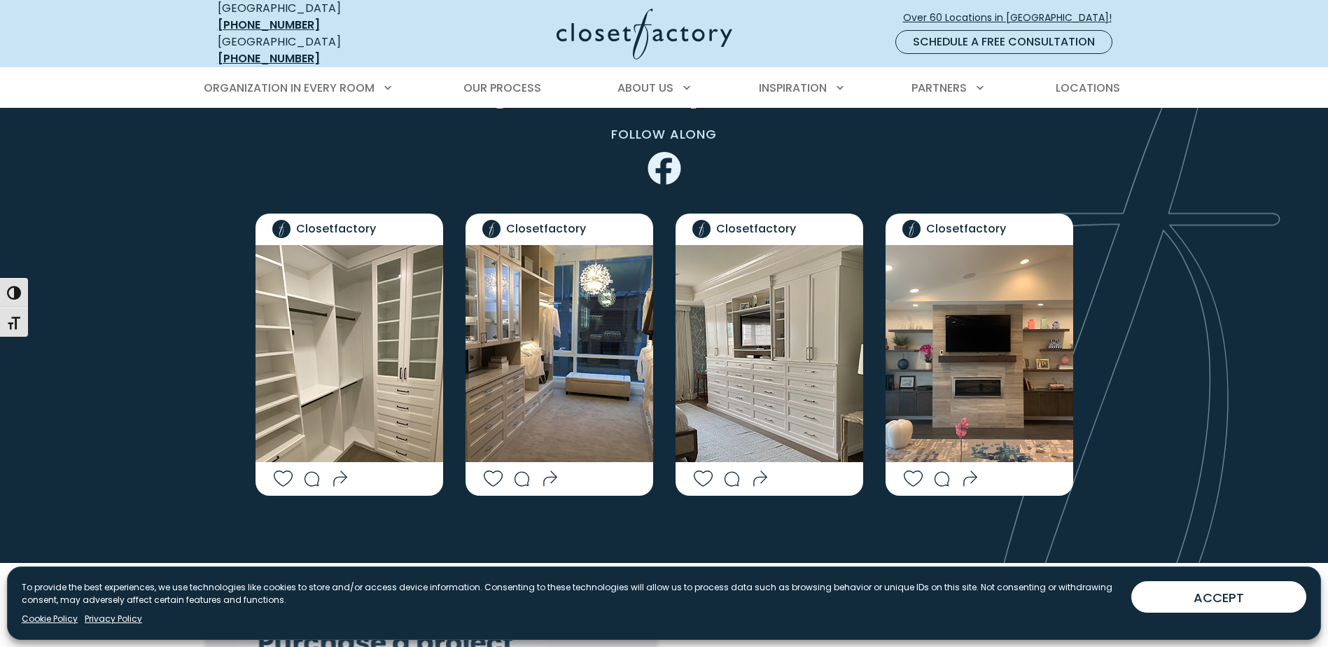
scroll to position [2831, 0]
click at [1100, 80] on span "Locations" at bounding box center [1088, 88] width 64 height 16
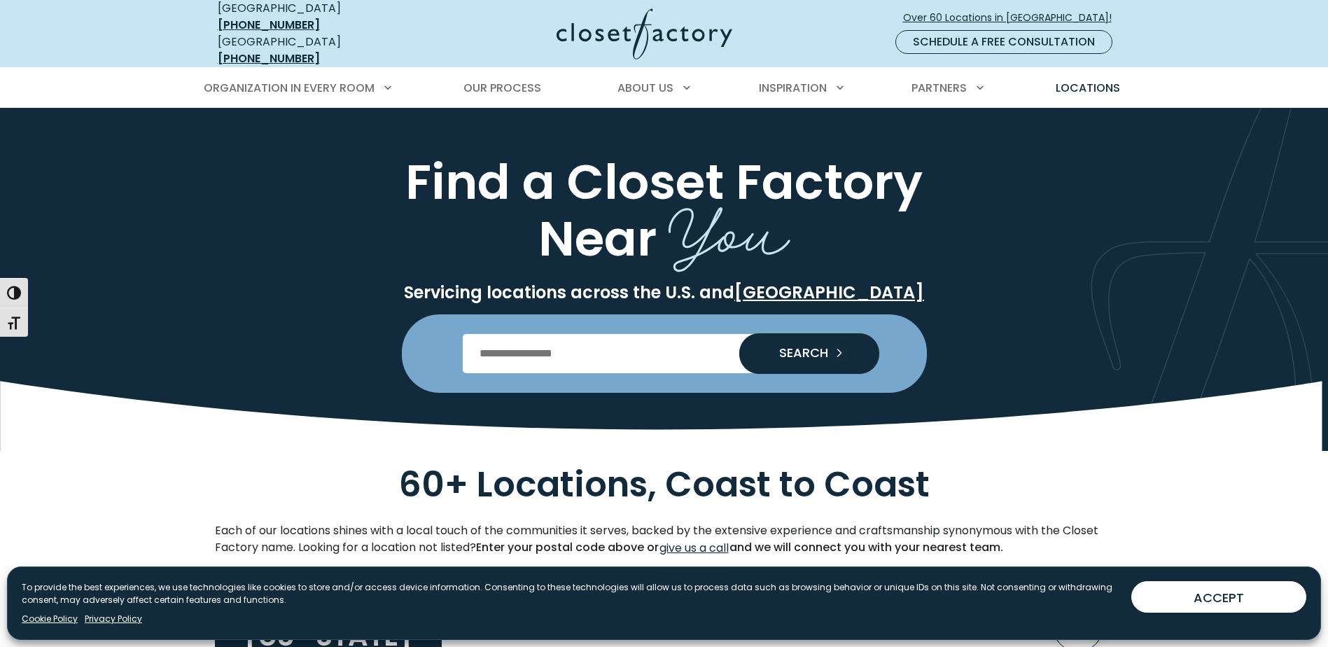
click at [632, 351] on input "Enter Postal Code" at bounding box center [664, 353] width 402 height 39
type input "*****"
click at [739, 333] on button "SEARCH" at bounding box center [809, 353] width 140 height 41
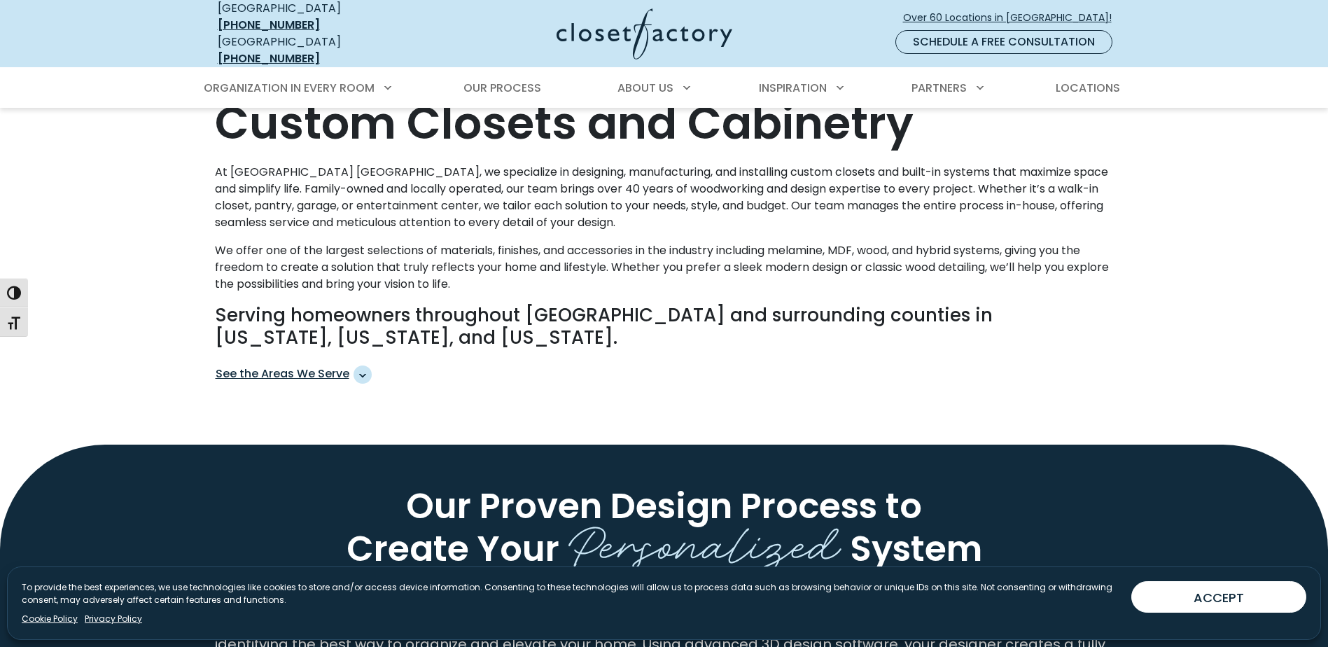
scroll to position [775, 0]
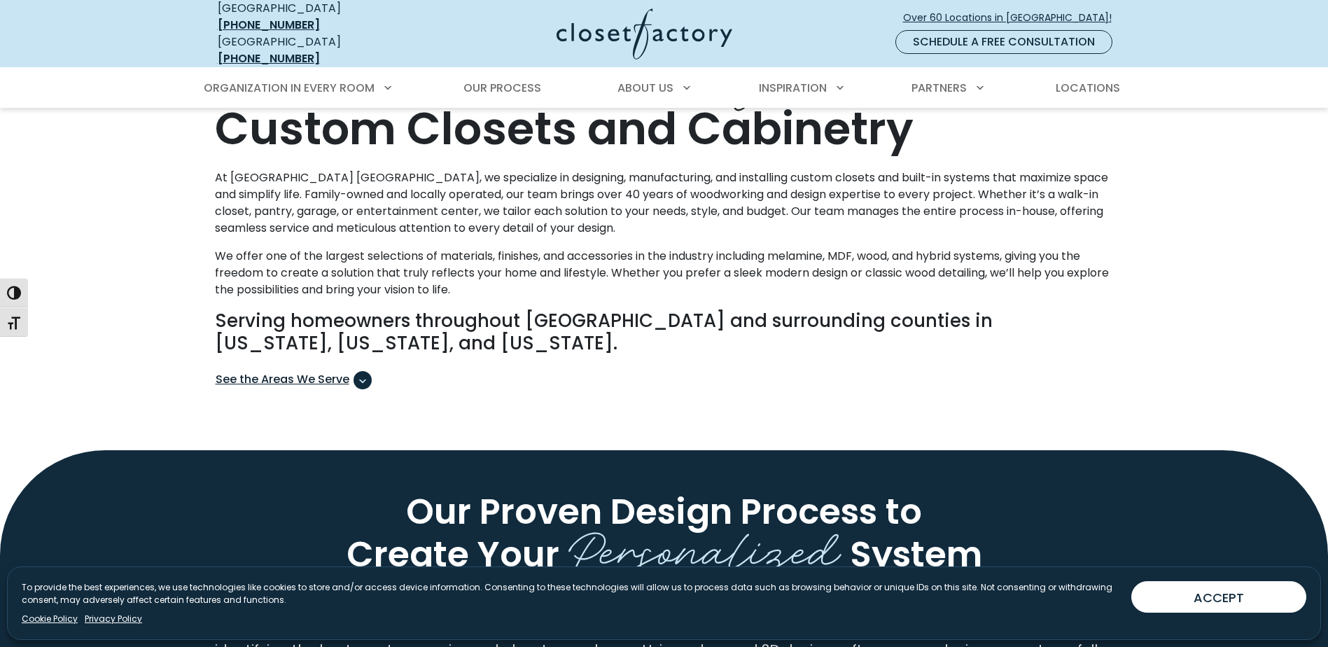
click at [363, 371] on span "See the Areas We Serve" at bounding box center [362, 380] width 18 height 18
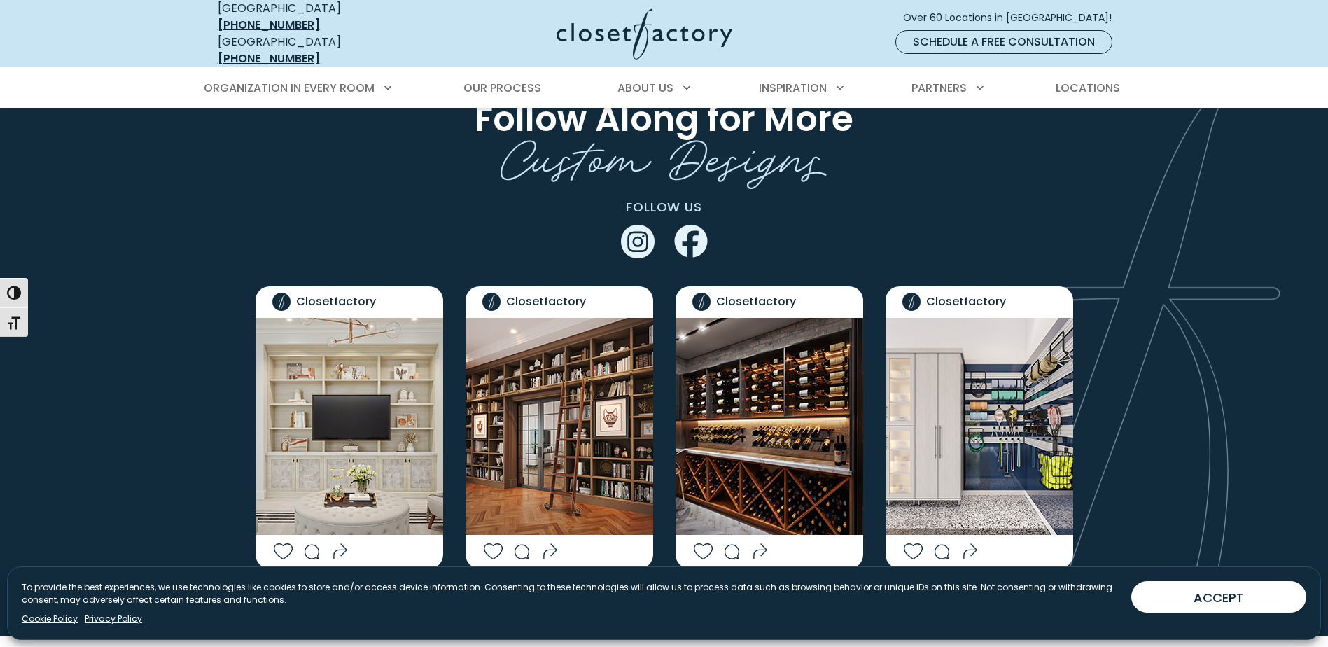
scroll to position [3283, 0]
click at [693, 224] on use "Facebook" at bounding box center [690, 241] width 33 height 34
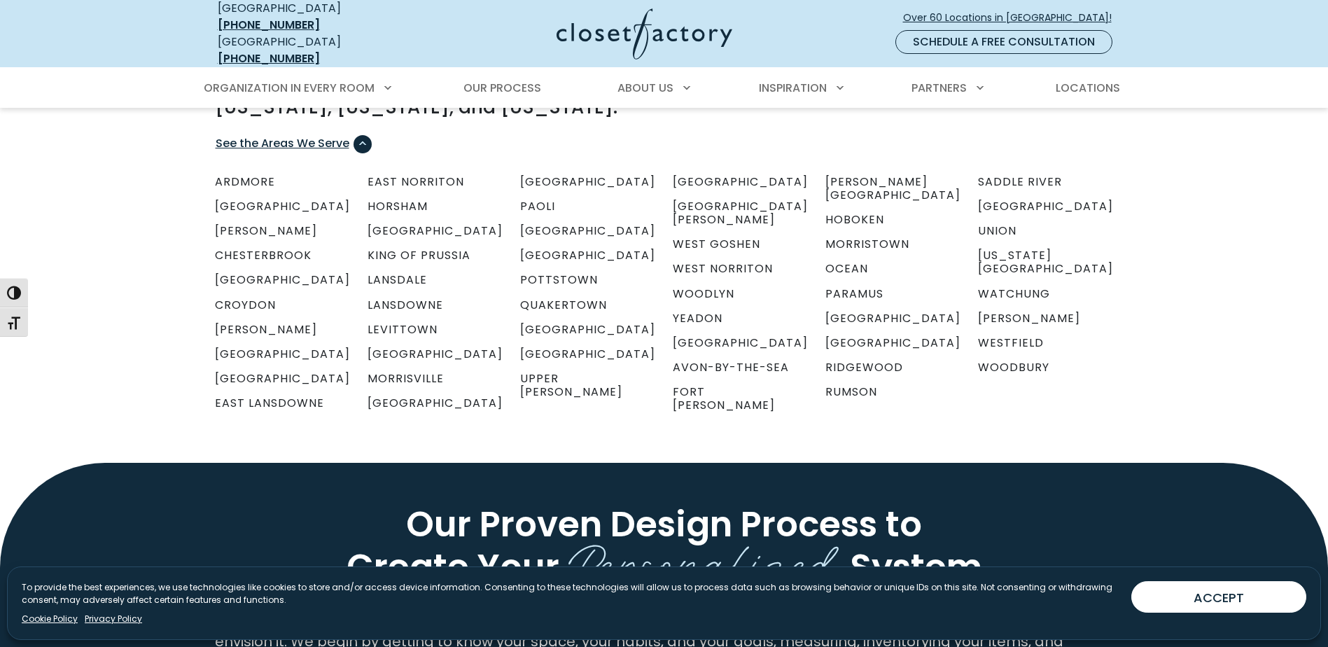
scroll to position [1011, 0]
